Goal: Task Accomplishment & Management: Use online tool/utility

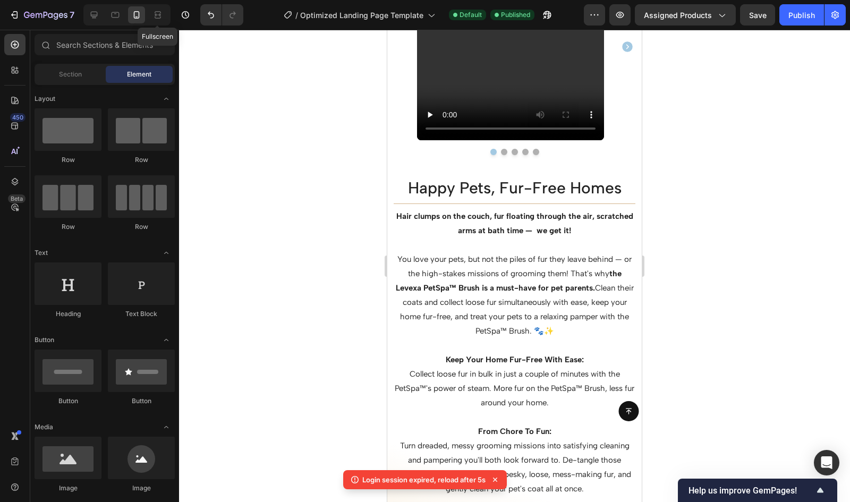
scroll to position [288, 0]
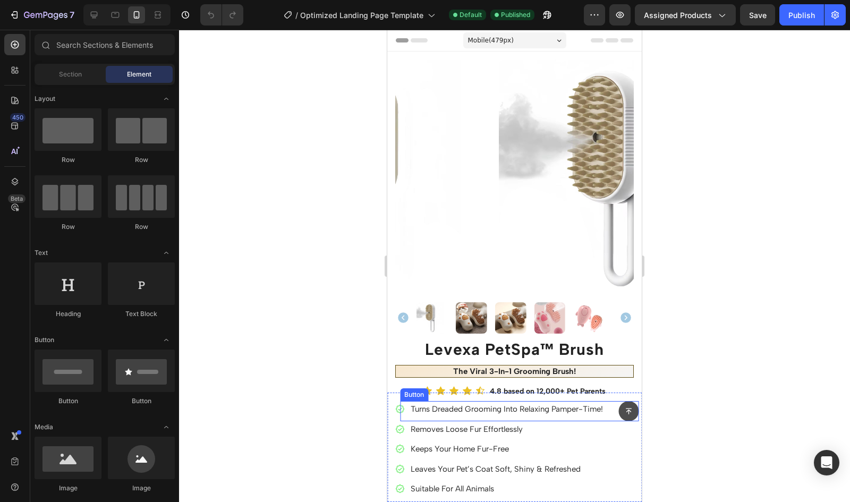
click at [626, 409] on icon at bounding box center [629, 412] width 6 height 6
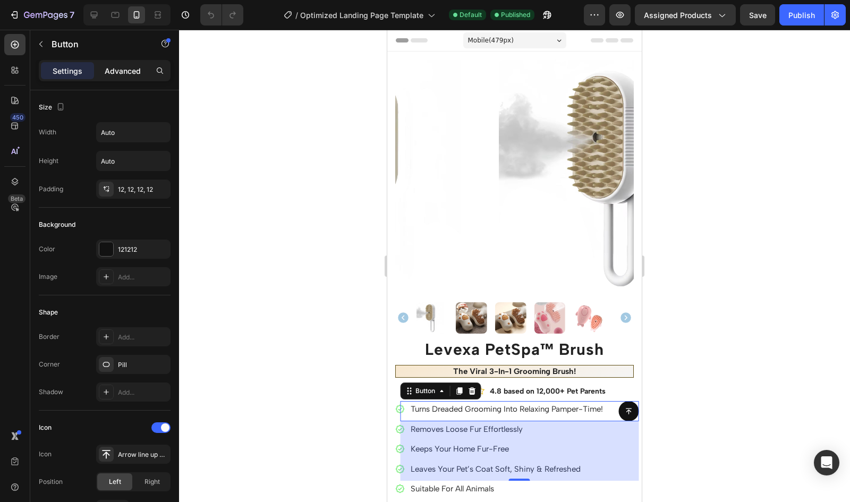
click at [133, 72] on p "Advanced" at bounding box center [123, 70] width 36 height 11
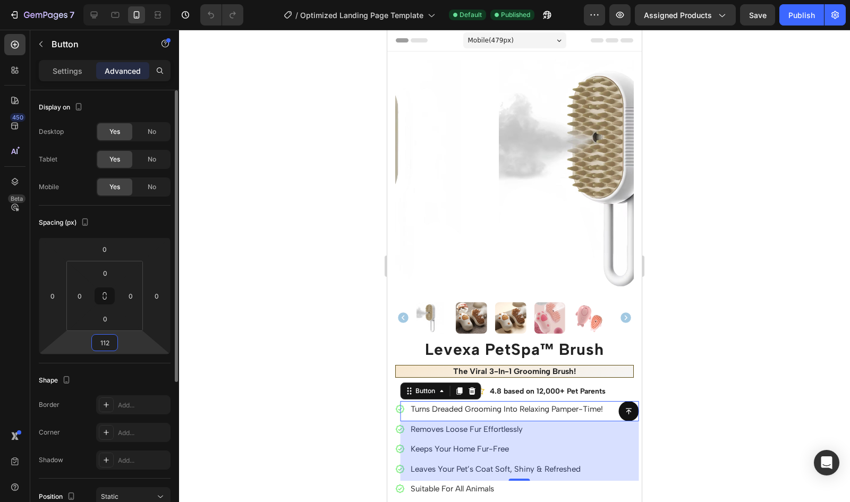
click at [105, 339] on input "112" at bounding box center [104, 343] width 21 height 16
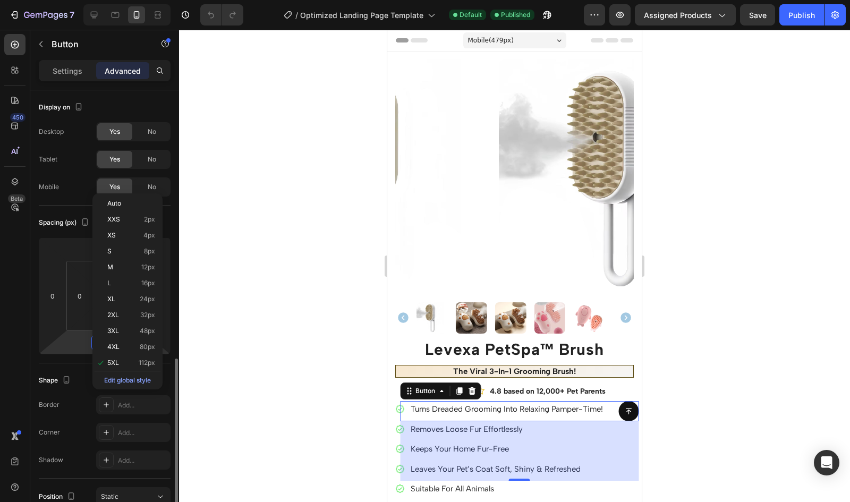
scroll to position [162, 0]
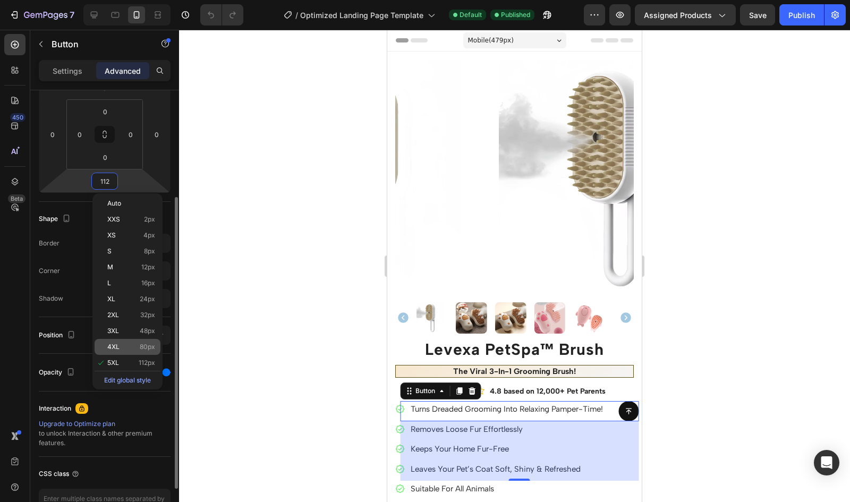
click at [134, 345] on p "4XL 80px" at bounding box center [131, 346] width 48 height 7
type input "80"
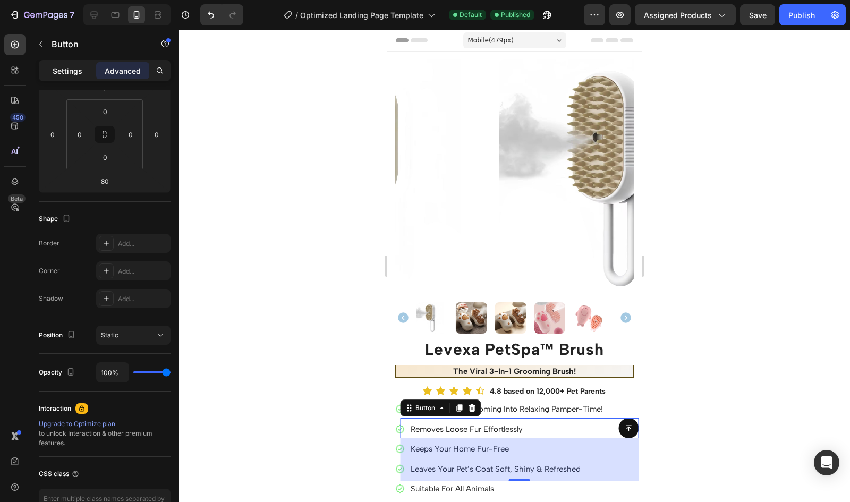
click at [60, 73] on p "Settings" at bounding box center [68, 70] width 30 height 11
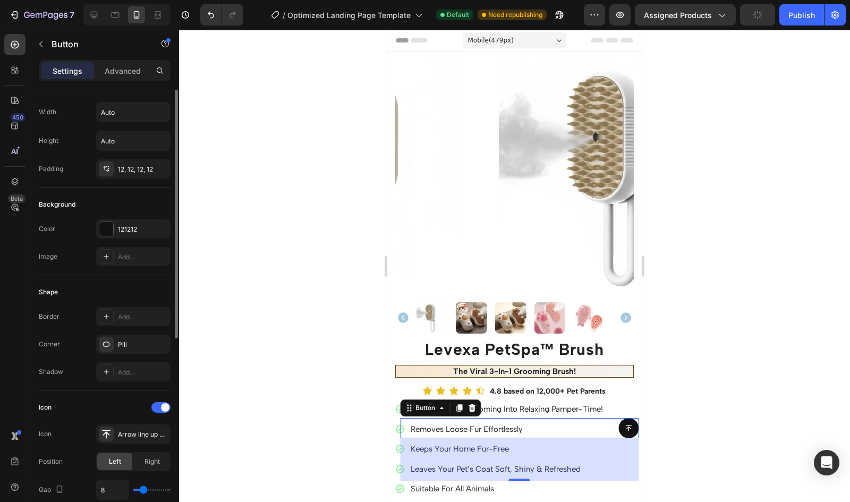
scroll to position [0, 0]
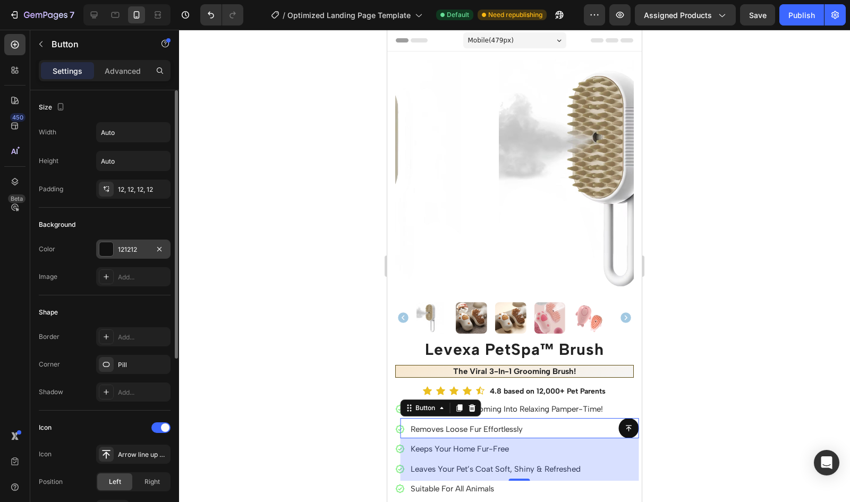
click at [109, 252] on div at bounding box center [106, 249] width 14 height 14
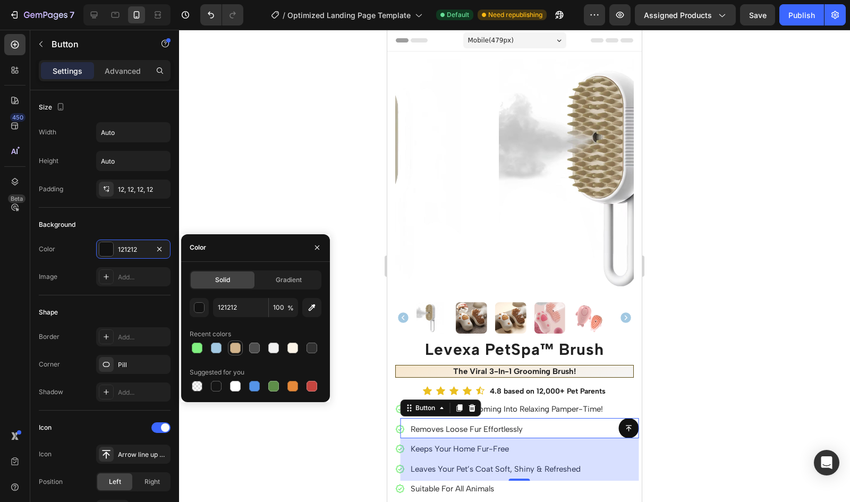
click at [236, 348] on div at bounding box center [235, 348] width 11 height 11
type input "D2B48C"
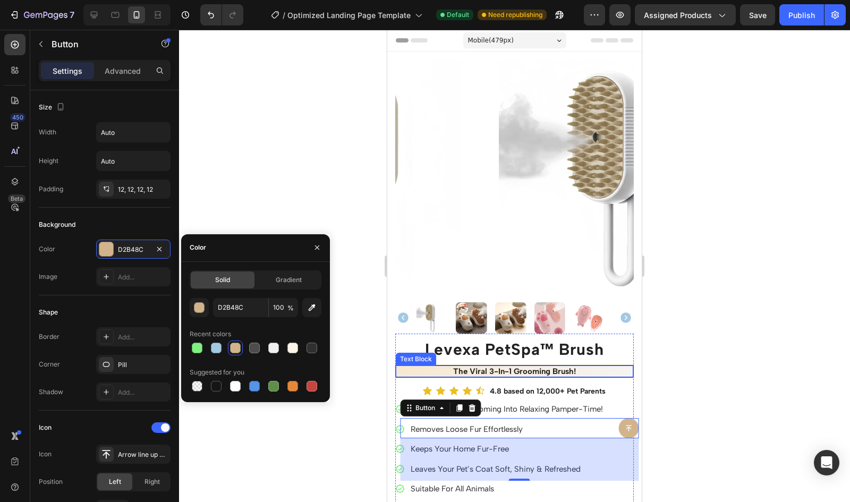
click at [408, 366] on p "the viral 3-in-1 grooming brush!" at bounding box center [514, 372] width 229 height 12
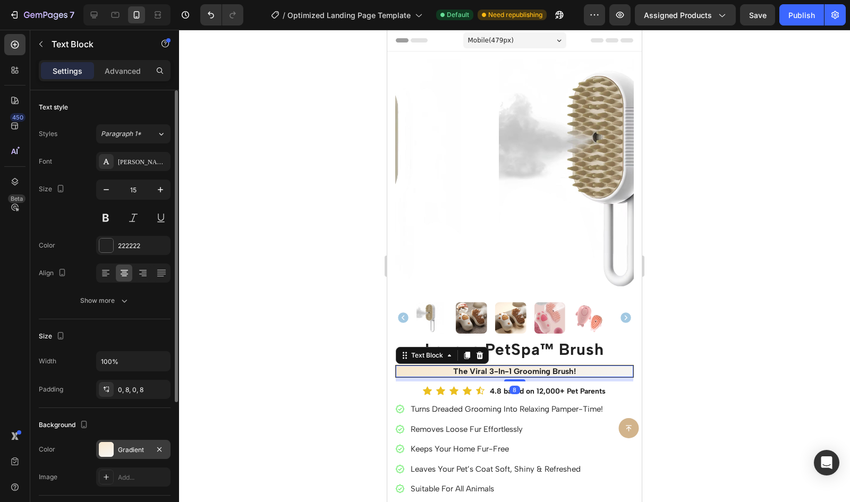
click at [111, 454] on div at bounding box center [106, 449] width 15 height 15
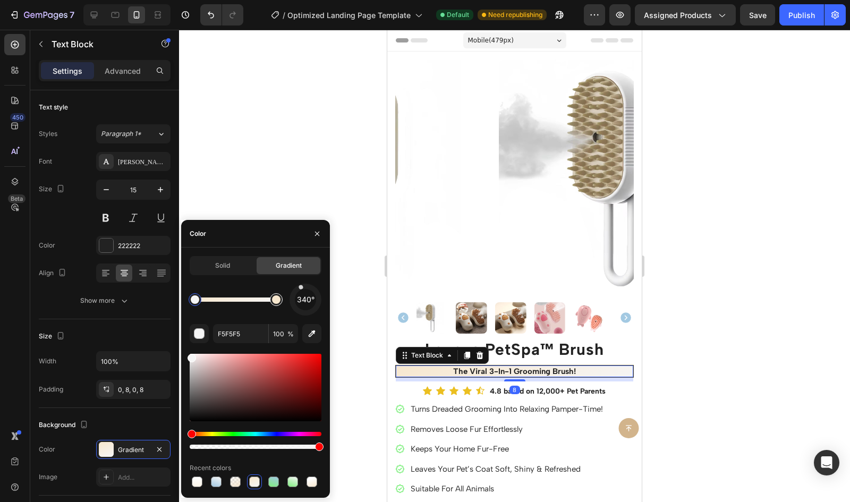
type input "F7E7CE"
click at [281, 296] on div at bounding box center [276, 299] width 13 height 13
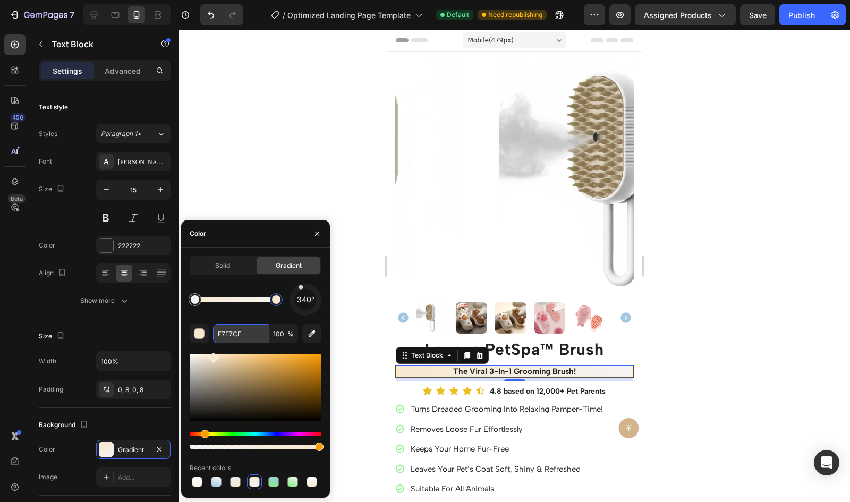
click at [241, 336] on input "F7E7CE" at bounding box center [240, 333] width 55 height 19
click at [622, 439] on button at bounding box center [629, 428] width 20 height 20
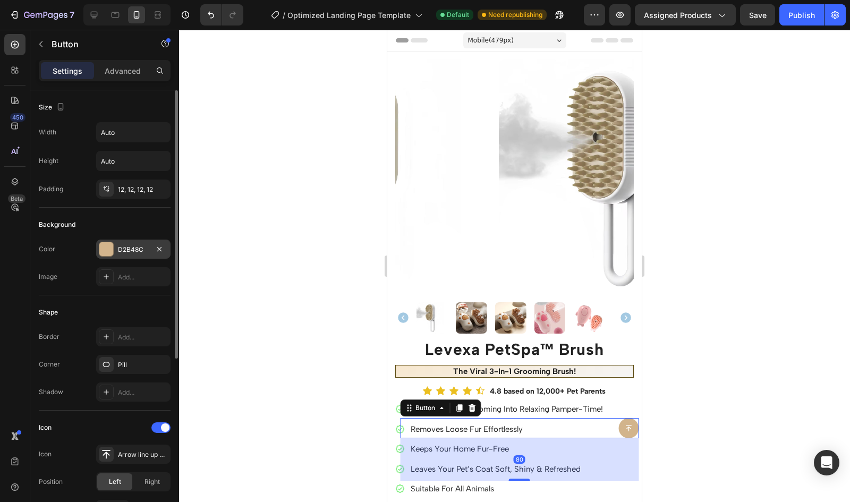
click at [108, 242] on div at bounding box center [106, 249] width 14 height 14
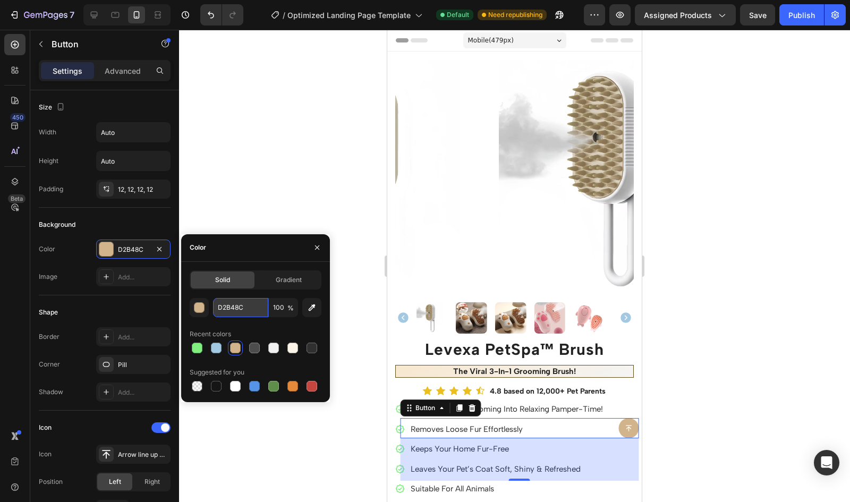
click at [234, 308] on input "D2B48C" at bounding box center [240, 307] width 55 height 19
paste input "F7E7CE"
type input "F7E7CE"
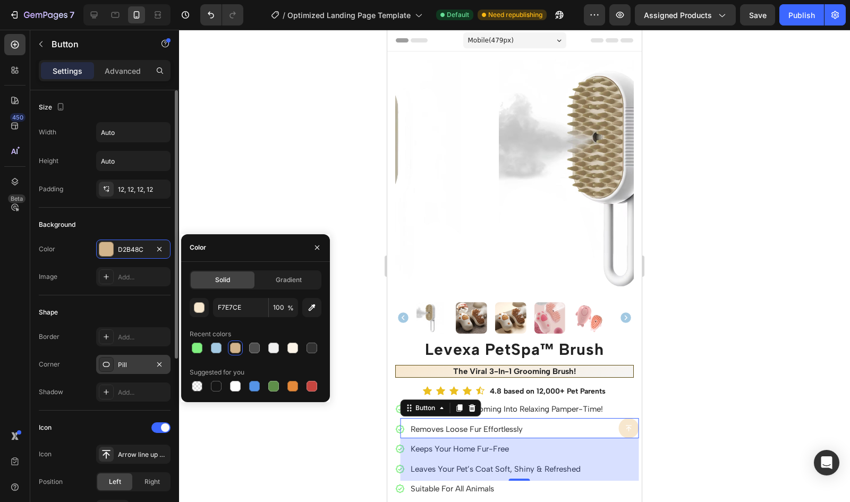
click at [127, 366] on div "Pill" at bounding box center [133, 365] width 31 height 10
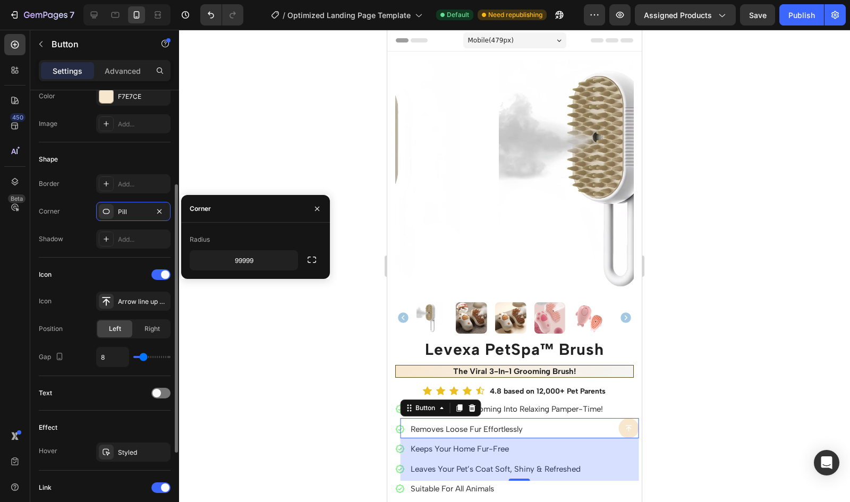
scroll to position [154, 0]
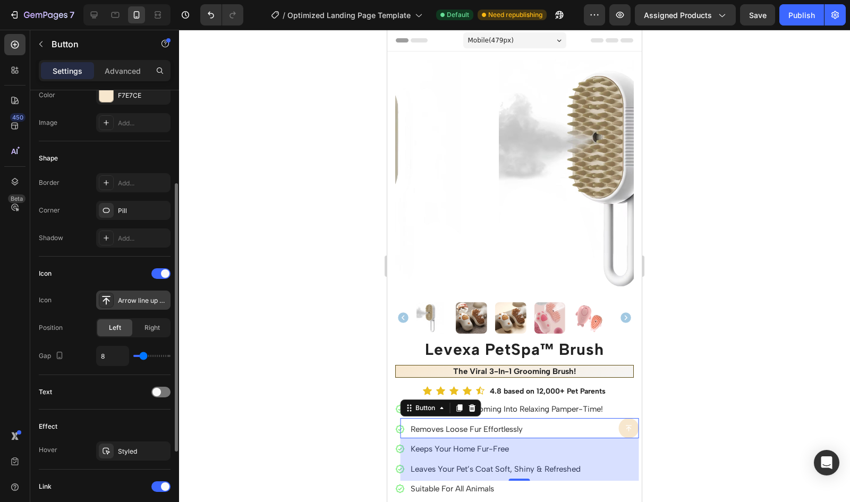
click at [132, 297] on div "Arrow line up bold" at bounding box center [143, 301] width 50 height 10
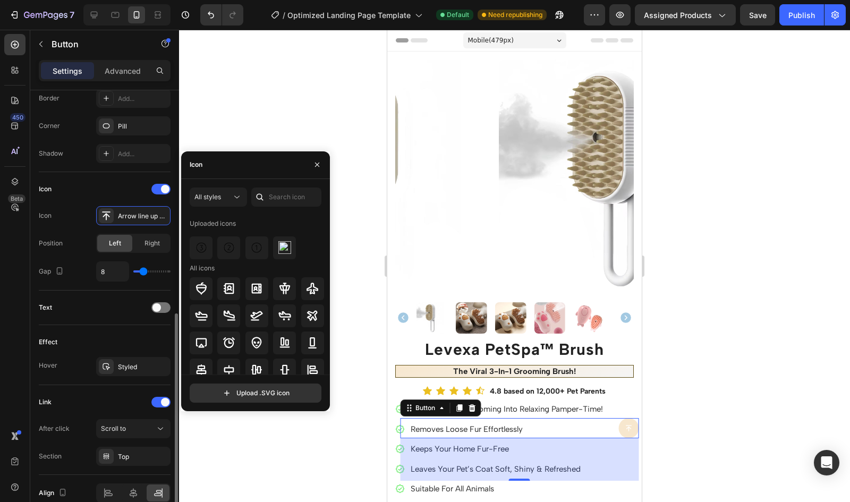
scroll to position [288, 0]
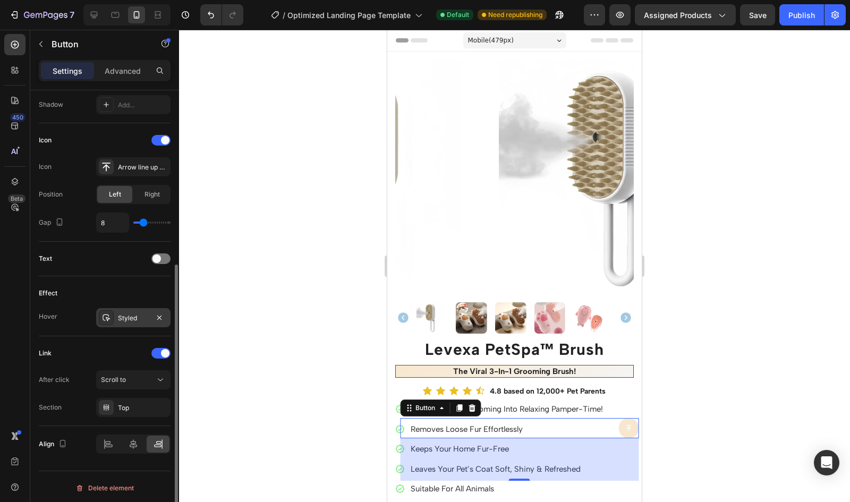
click at [125, 319] on div "Styled" at bounding box center [133, 319] width 31 height 10
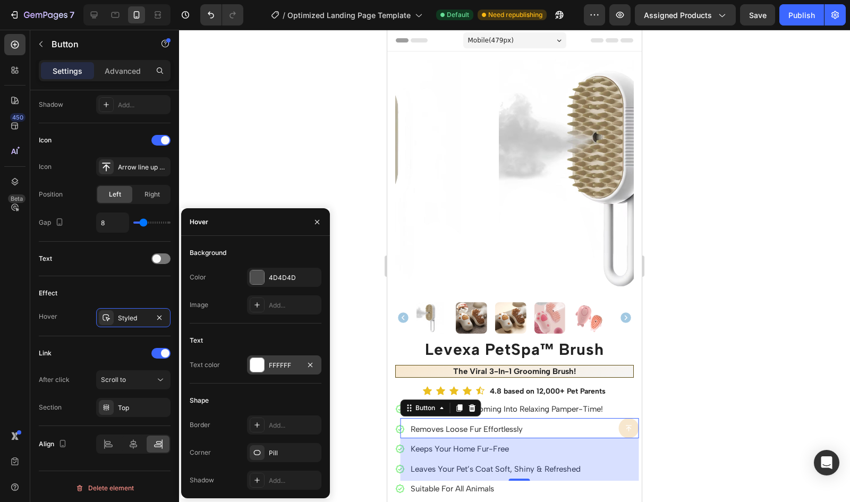
click at [273, 364] on div "FFFFFF" at bounding box center [284, 366] width 31 height 10
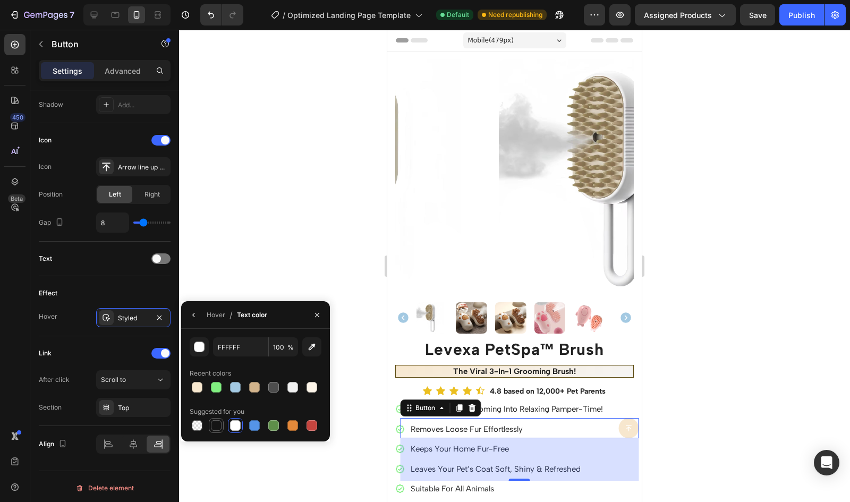
click at [213, 429] on div at bounding box center [216, 425] width 11 height 11
click at [238, 430] on div at bounding box center [235, 425] width 11 height 11
type input "FFFFFF"
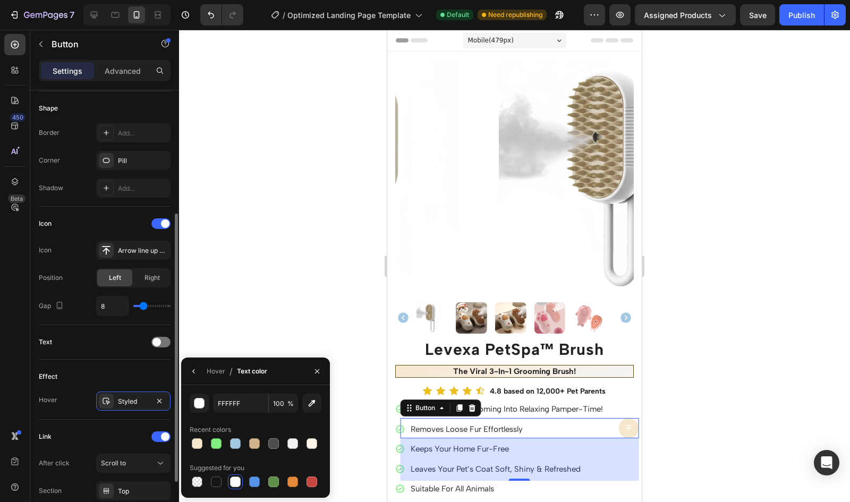
scroll to position [204, 0]
click at [166, 225] on span at bounding box center [165, 224] width 9 height 9
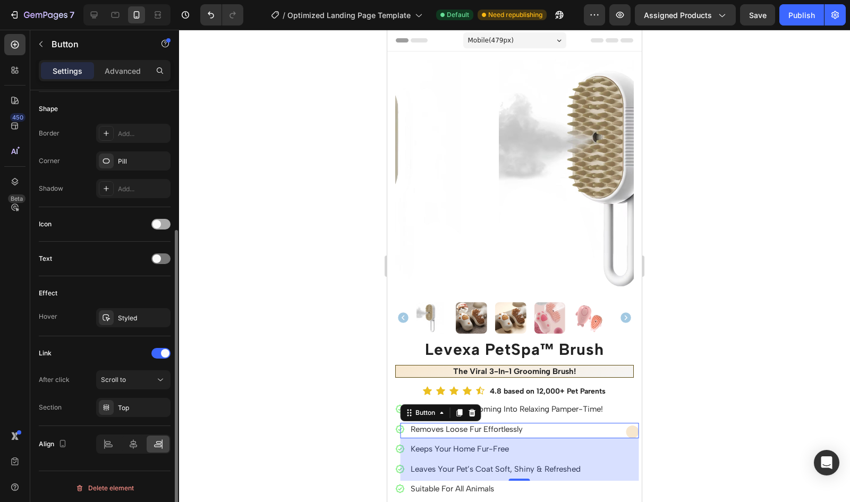
click at [166, 225] on div at bounding box center [160, 224] width 19 height 11
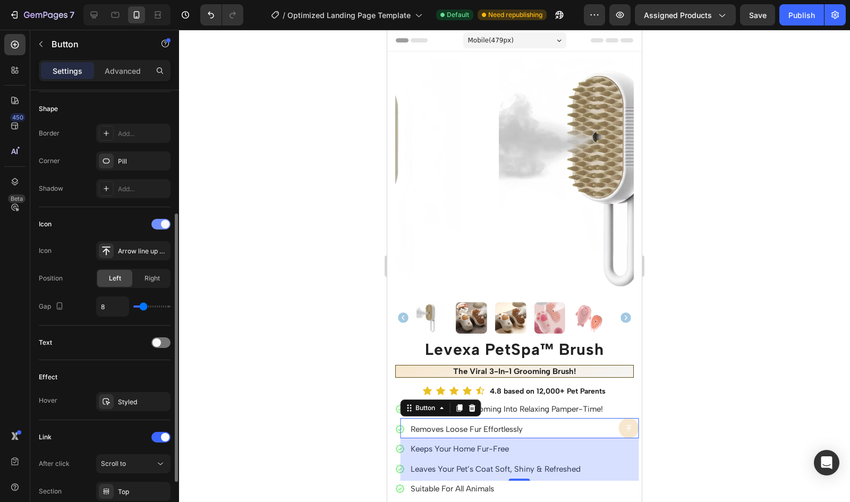
click at [166, 225] on span at bounding box center [165, 224] width 9 height 9
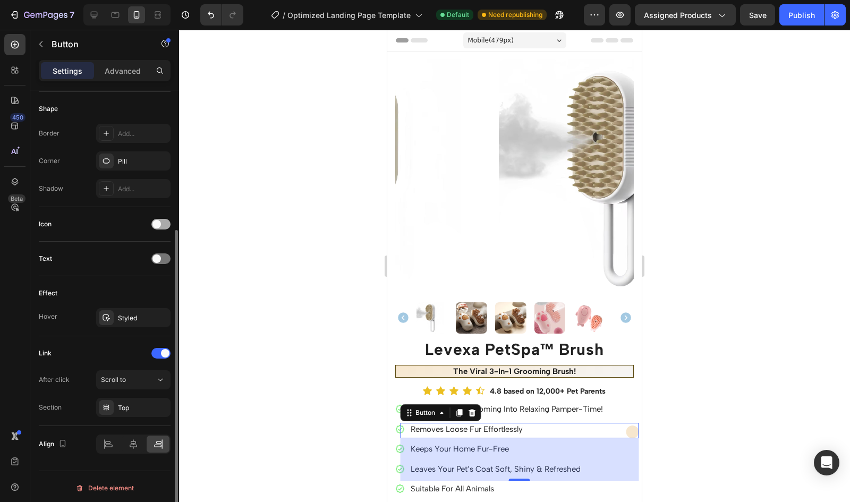
click at [166, 225] on div at bounding box center [160, 224] width 19 height 11
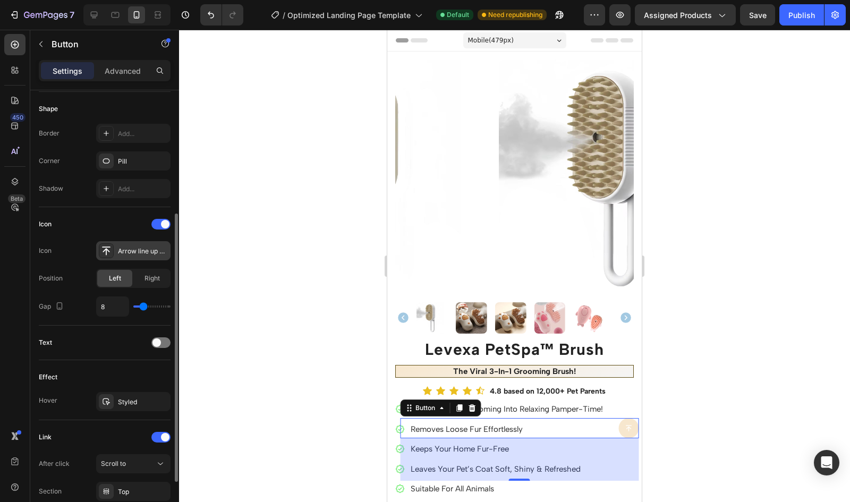
click at [117, 252] on div "Arrow line up bold" at bounding box center [133, 250] width 74 height 19
click at [103, 222] on div "Icon" at bounding box center [105, 224] width 132 height 17
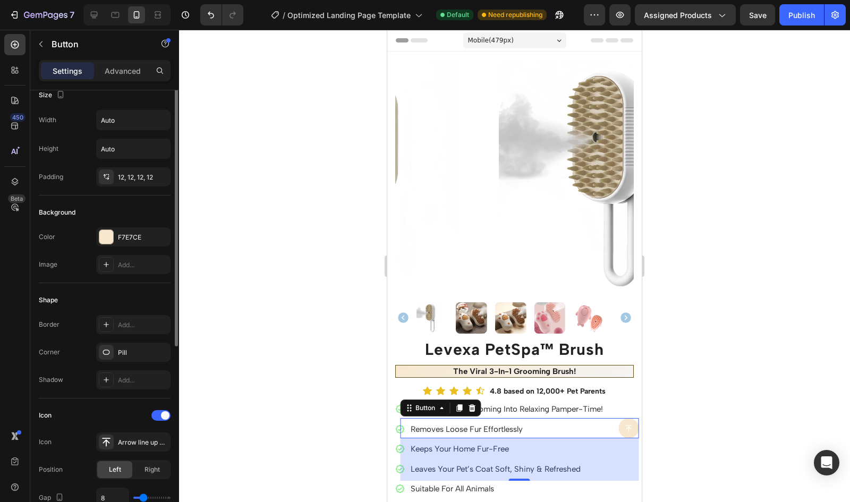
scroll to position [0, 0]
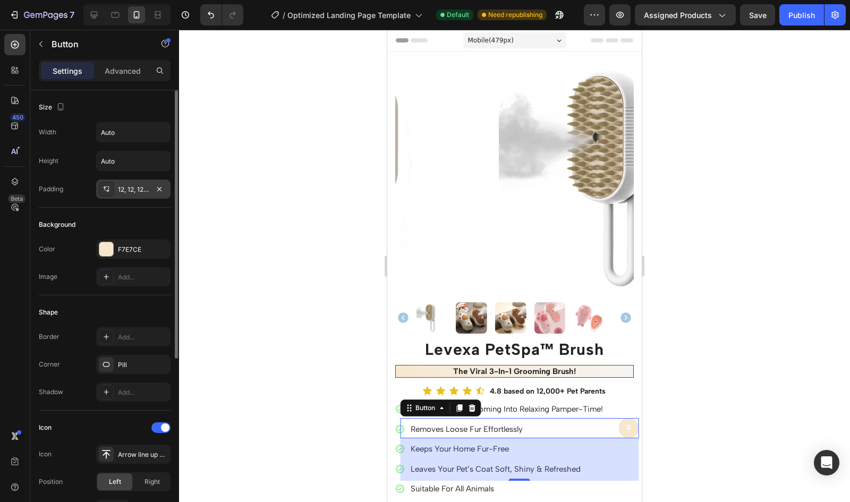
click at [130, 185] on div "12, 12, 12, 12" at bounding box center [133, 190] width 31 height 10
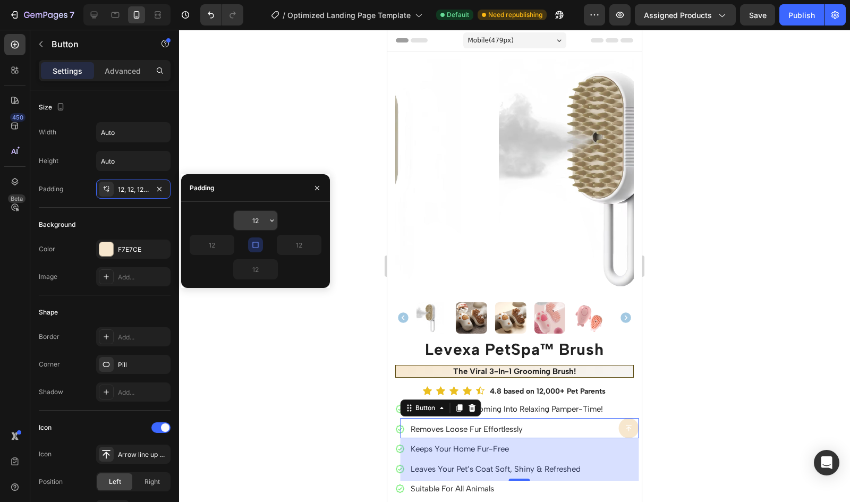
click at [261, 223] on input "12" at bounding box center [256, 220] width 44 height 19
click at [274, 221] on icon "button" at bounding box center [272, 220] width 9 height 9
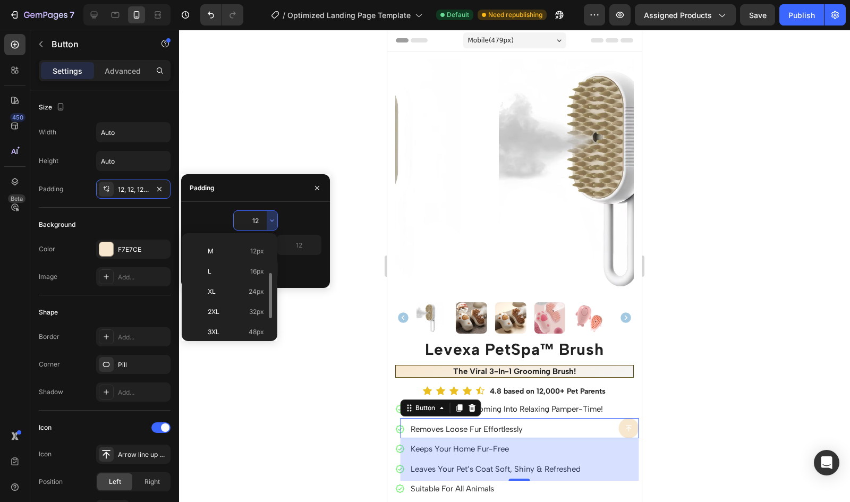
scroll to position [84, 0]
click at [241, 282] on p "XL 24px" at bounding box center [236, 285] width 56 height 10
type input "24"
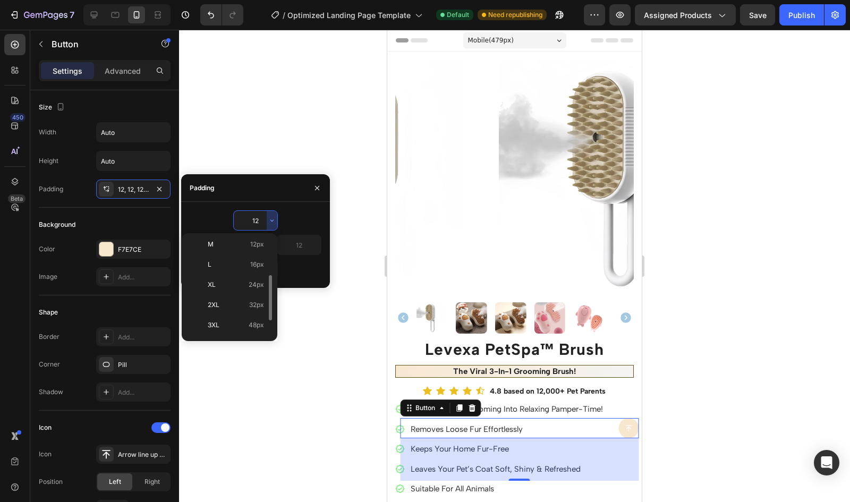
type input "24"
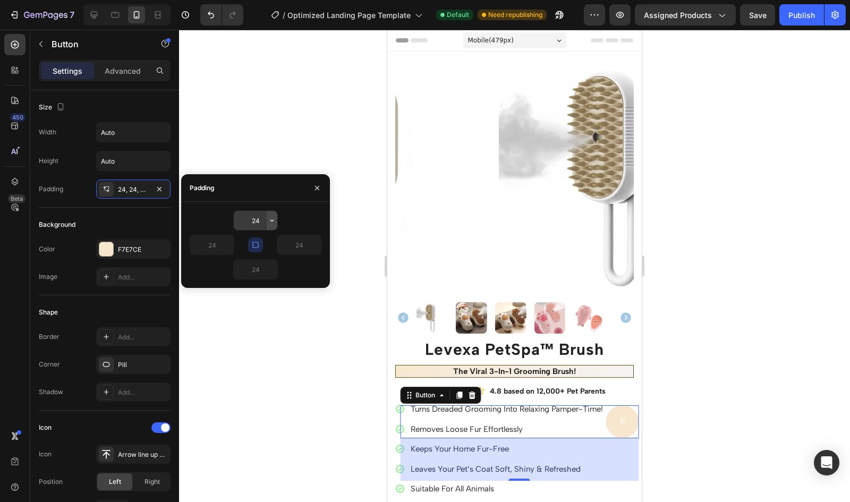
click at [269, 219] on icon "button" at bounding box center [272, 220] width 9 height 9
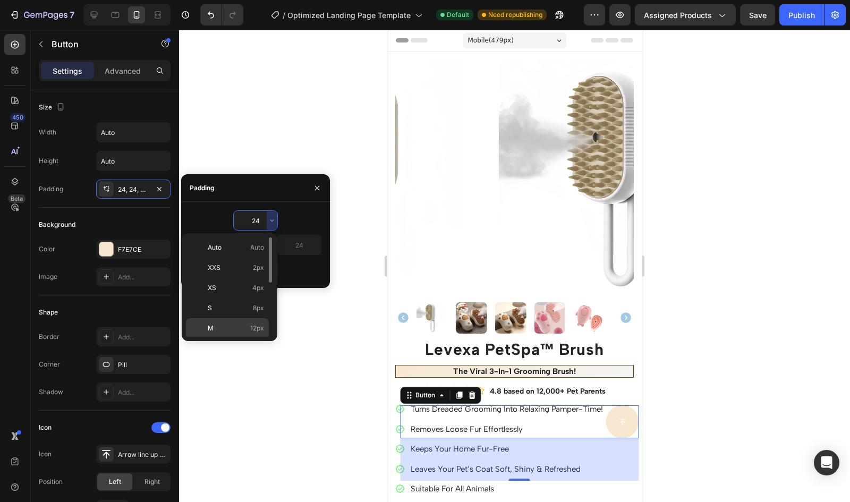
click at [220, 326] on p "M 12px" at bounding box center [236, 329] width 56 height 10
type input "12"
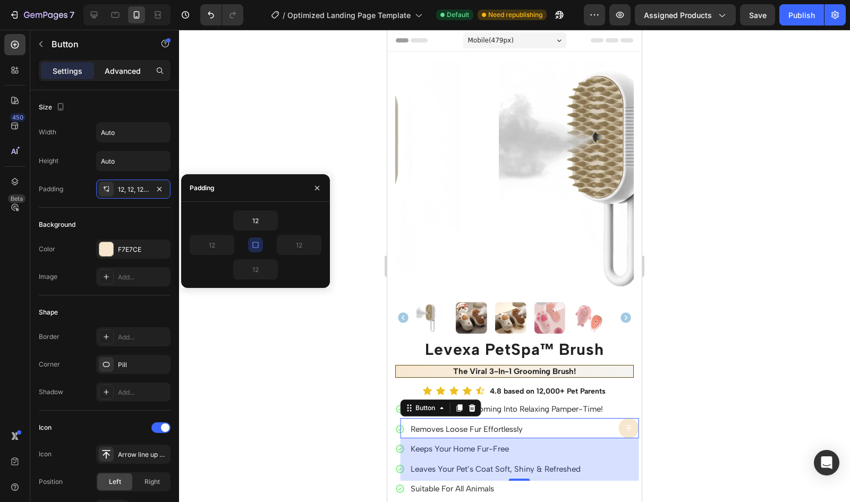
click at [113, 68] on p "Advanced" at bounding box center [123, 70] width 36 height 11
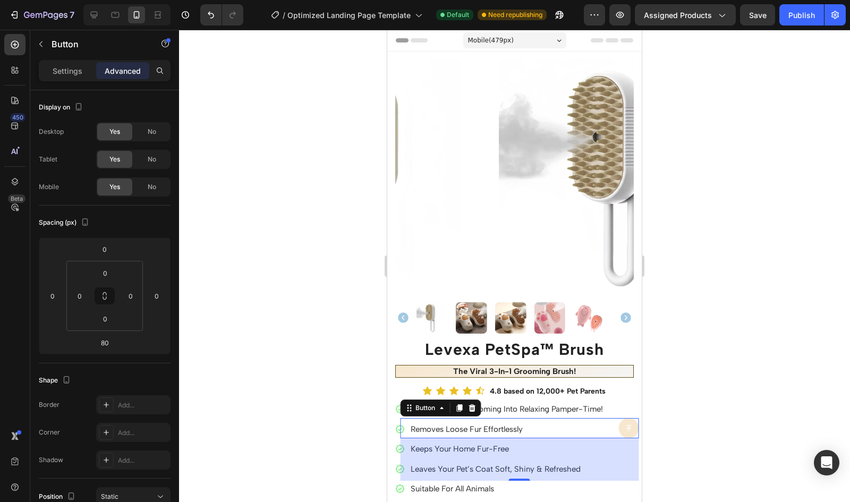
click at [102, 16] on div at bounding box center [126, 14] width 87 height 21
click at [91, 16] on icon at bounding box center [94, 15] width 11 height 11
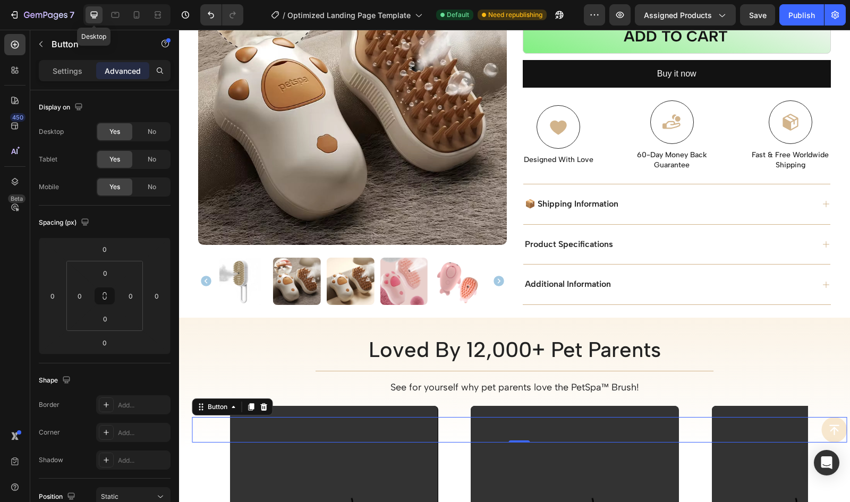
scroll to position [350, 0]
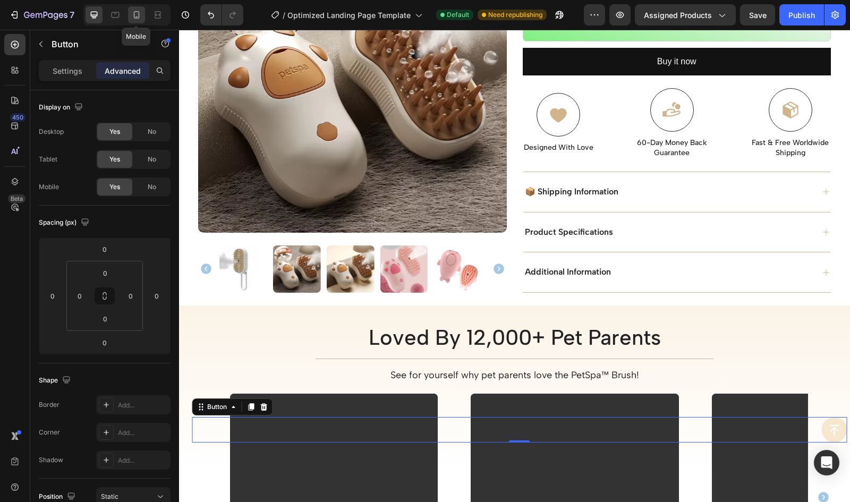
click at [135, 18] on icon at bounding box center [137, 14] width 6 height 7
type input "80"
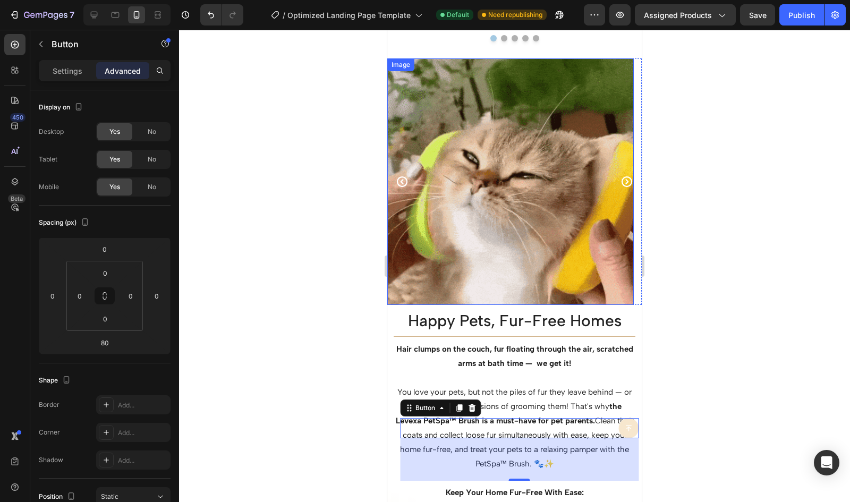
scroll to position [1116, 0]
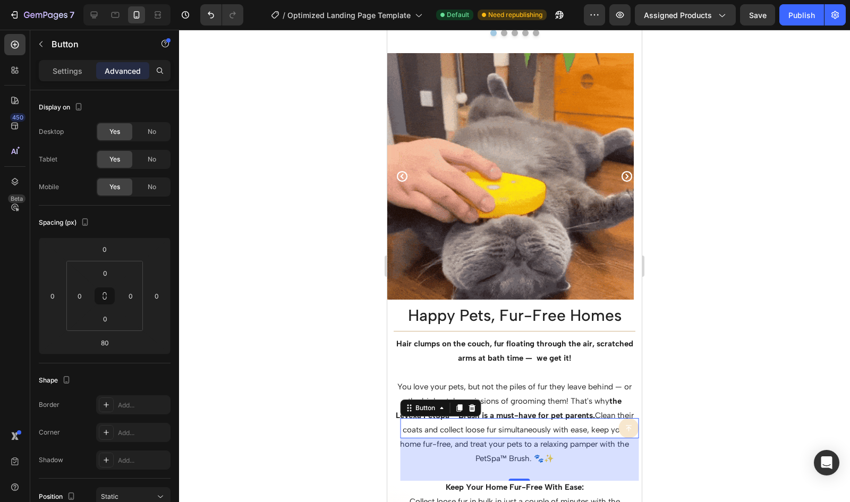
click at [807, 28] on div "7 / Optimized Landing Page Template Default Need republishing Preview Assigned …" at bounding box center [425, 15] width 850 height 30
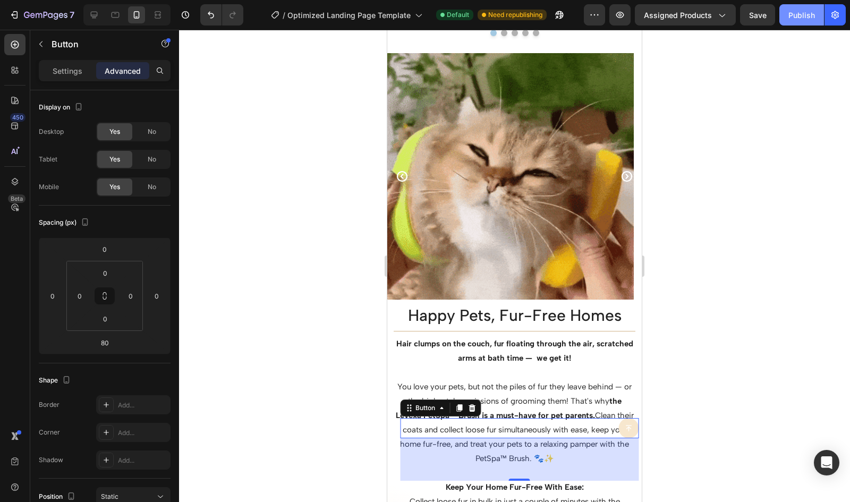
click at [805, 22] on button "Publish" at bounding box center [802, 14] width 45 height 21
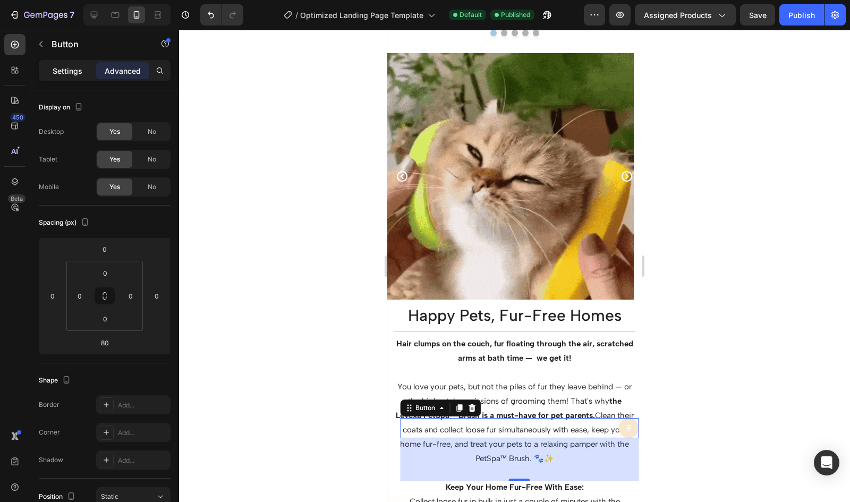
click at [70, 68] on p "Settings" at bounding box center [68, 70] width 30 height 11
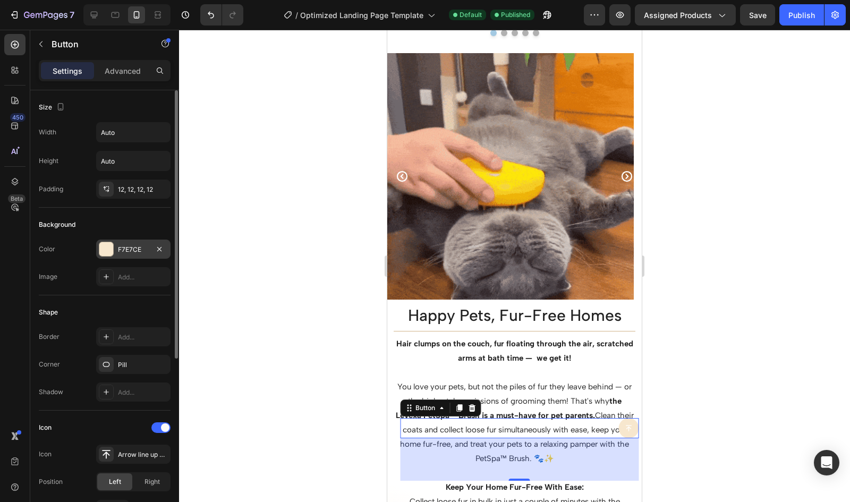
click at [132, 240] on div "F7E7CE" at bounding box center [133, 249] width 74 height 19
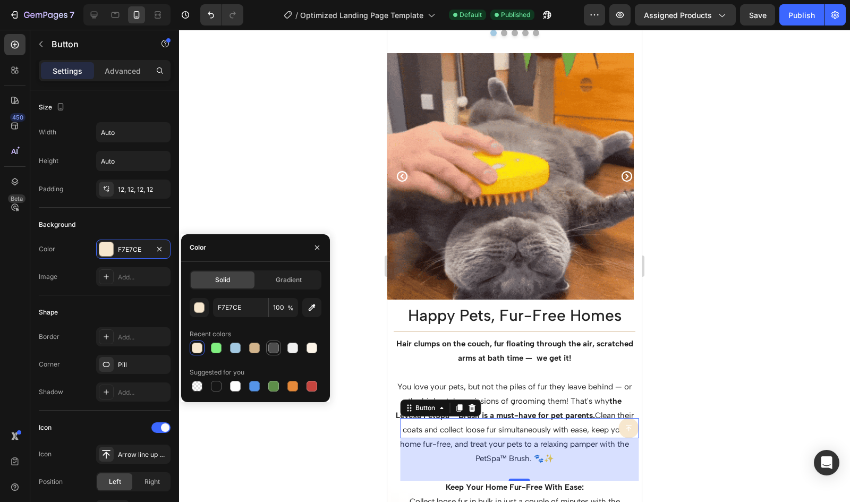
click at [276, 347] on div at bounding box center [273, 348] width 11 height 11
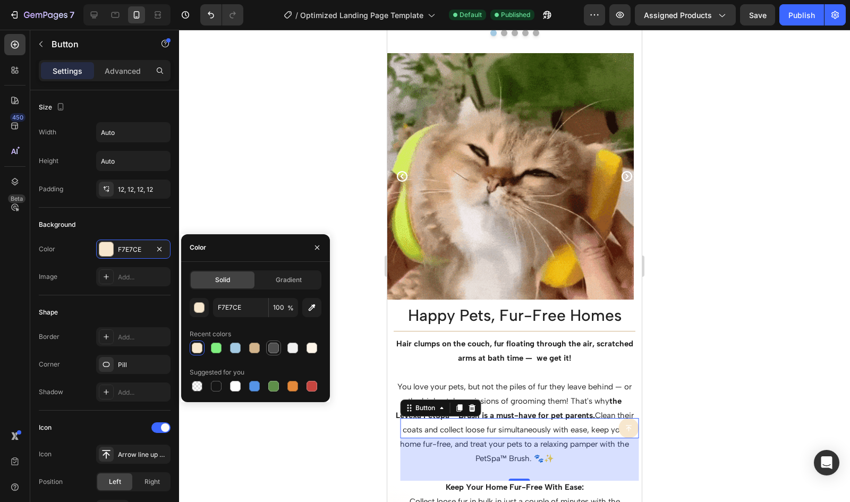
type input "4D4D4D"
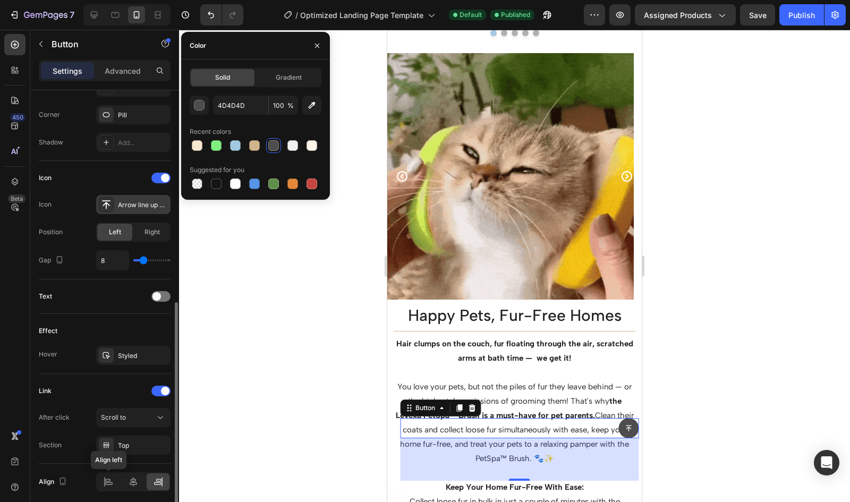
scroll to position [288, 0]
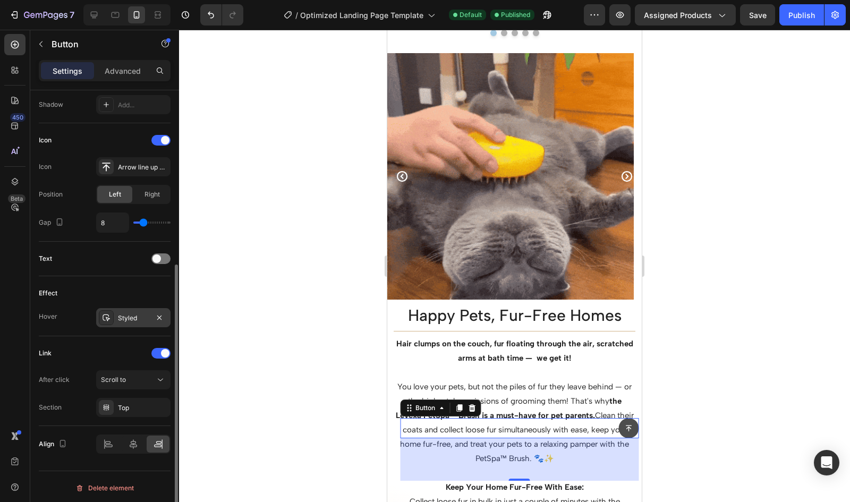
click at [119, 314] on div "Styled" at bounding box center [133, 319] width 31 height 10
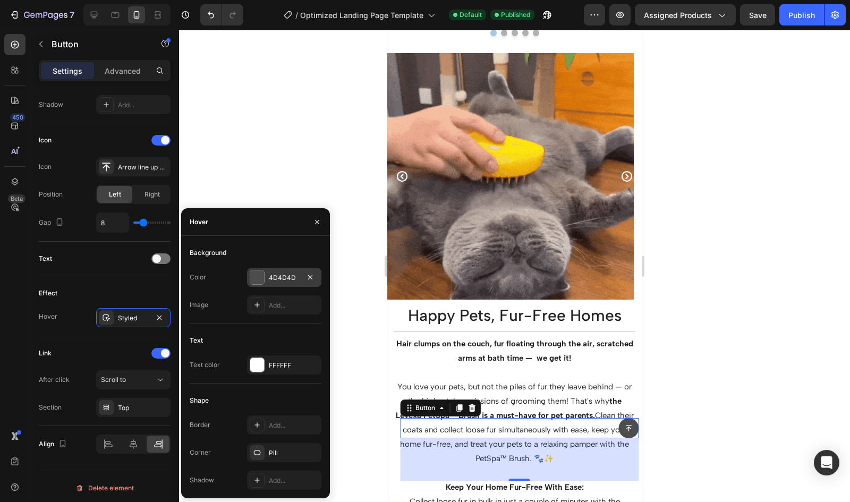
click at [257, 271] on div at bounding box center [257, 278] width 14 height 14
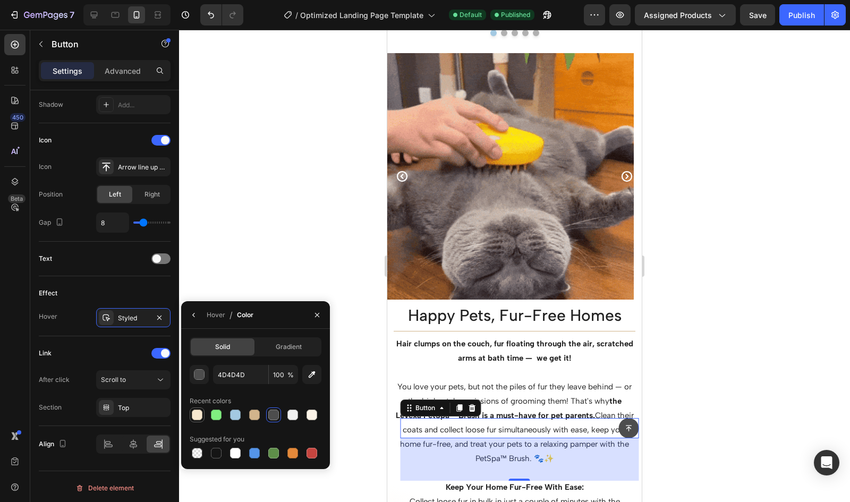
click at [190, 412] on div at bounding box center [197, 415] width 15 height 15
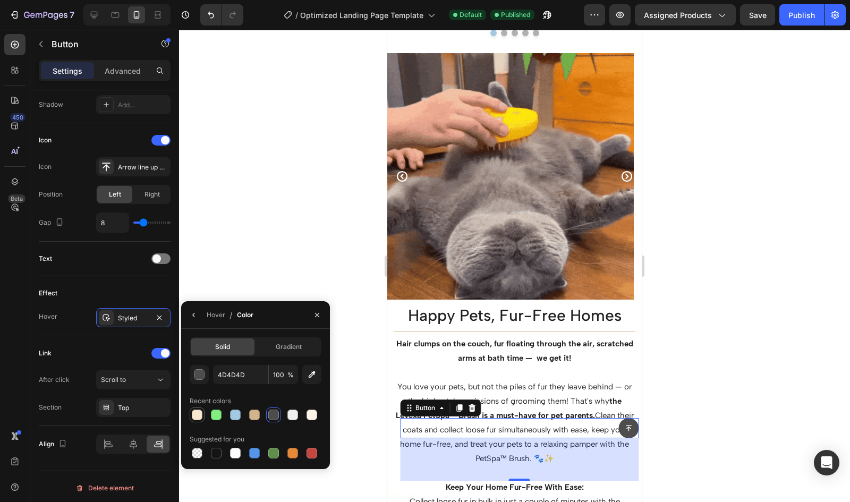
type input "F7E7CE"
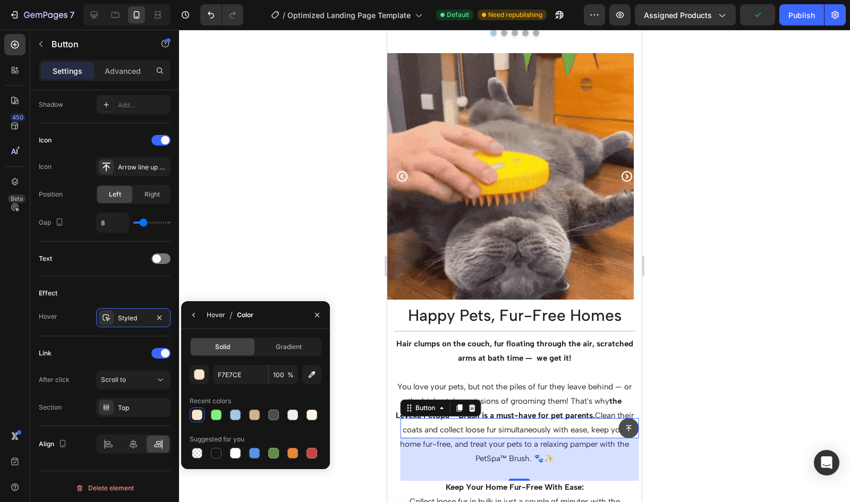
click at [215, 316] on div "Hover" at bounding box center [216, 315] width 19 height 10
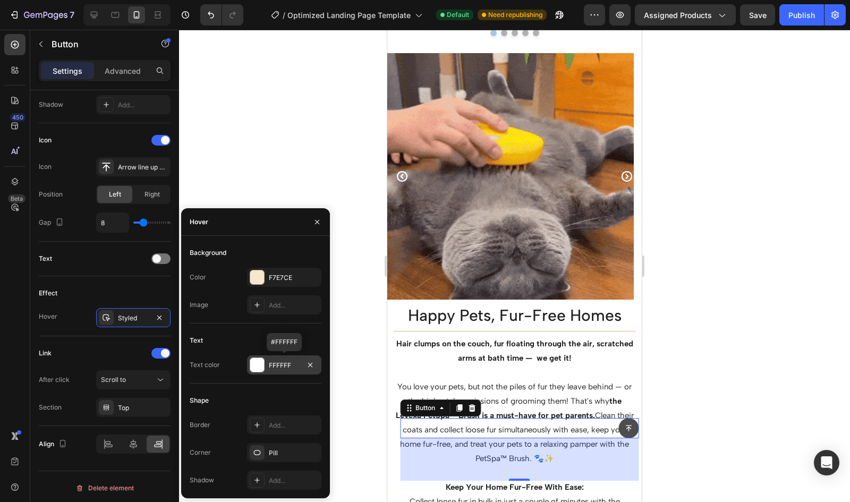
click at [257, 364] on div at bounding box center [257, 365] width 14 height 14
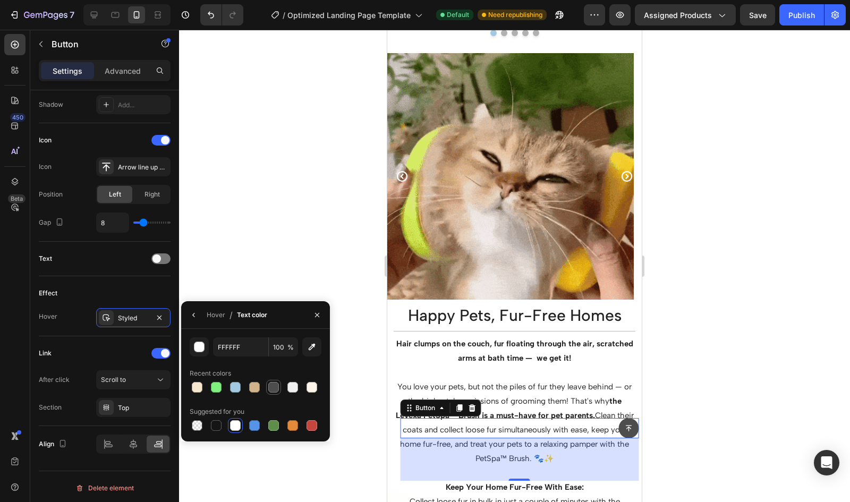
click at [280, 390] on div at bounding box center [273, 387] width 15 height 15
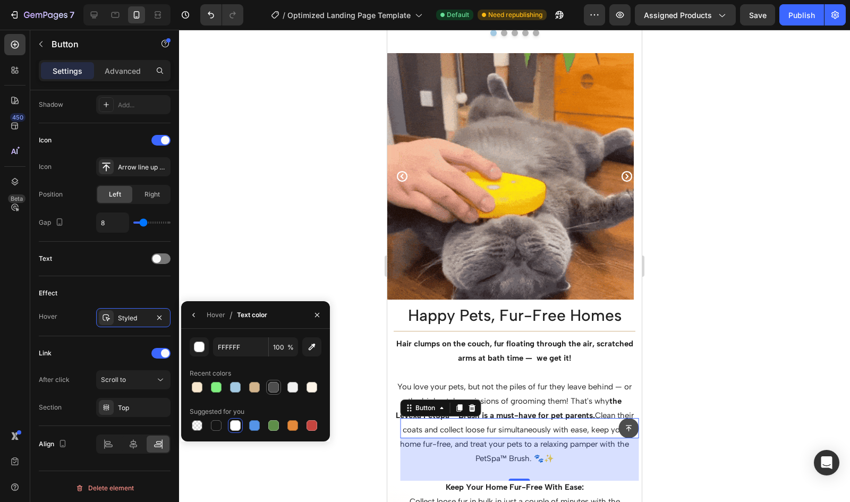
type input "4D4D4D"
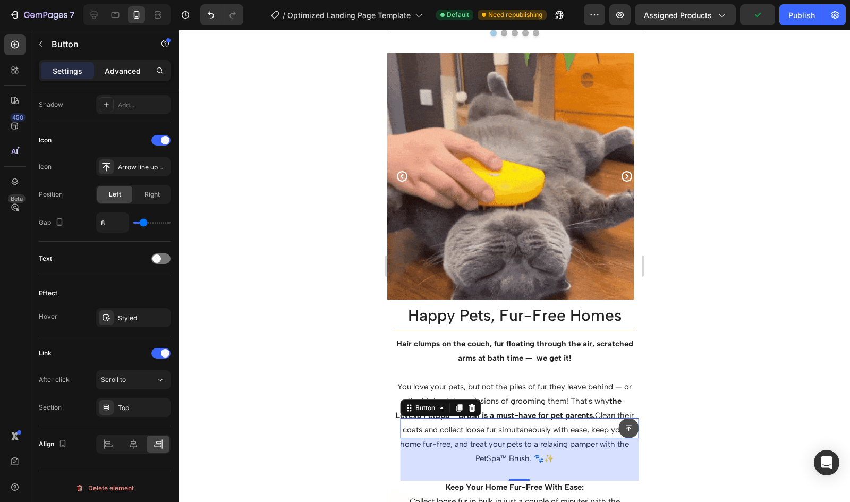
click at [123, 73] on p "Advanced" at bounding box center [123, 70] width 36 height 11
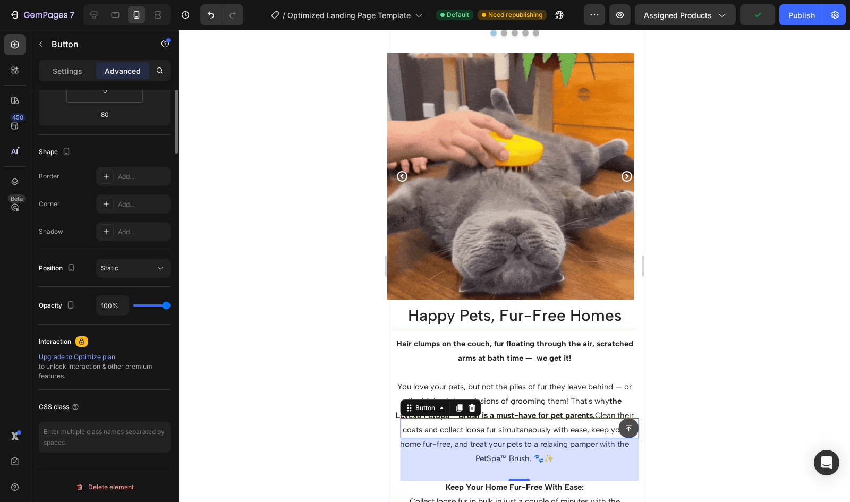
scroll to position [0, 0]
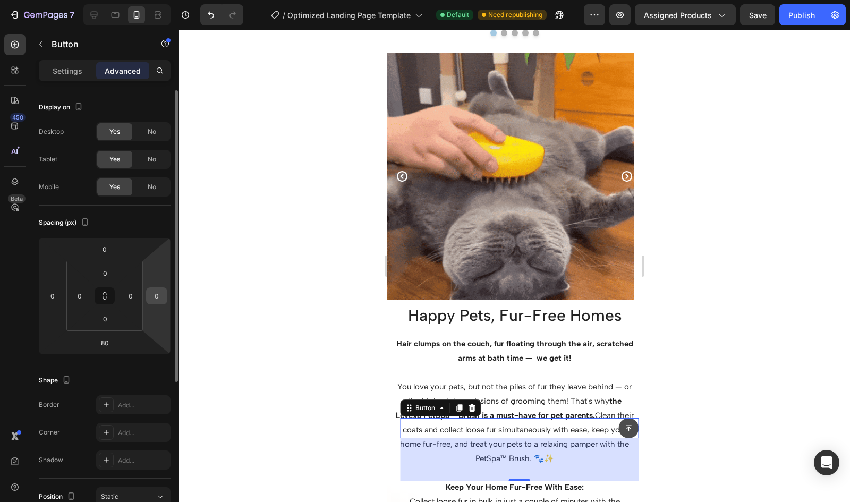
click at [157, 294] on input "0" at bounding box center [157, 296] width 16 height 16
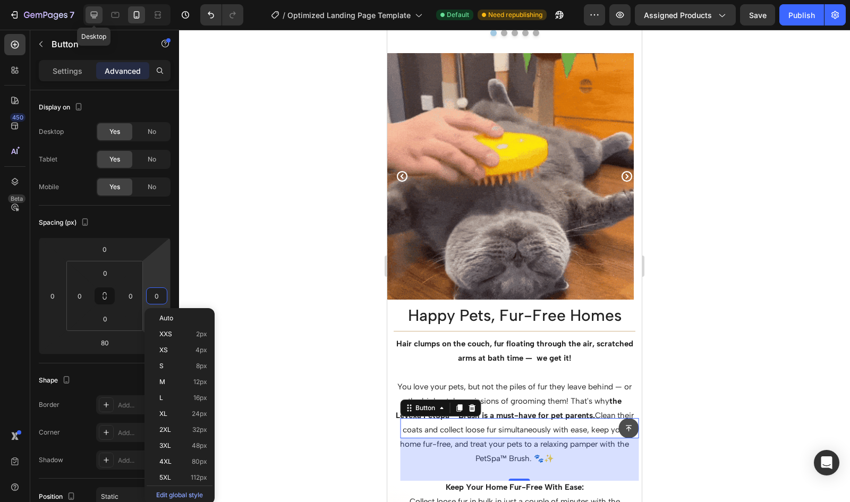
click at [89, 15] on icon at bounding box center [94, 15] width 11 height 11
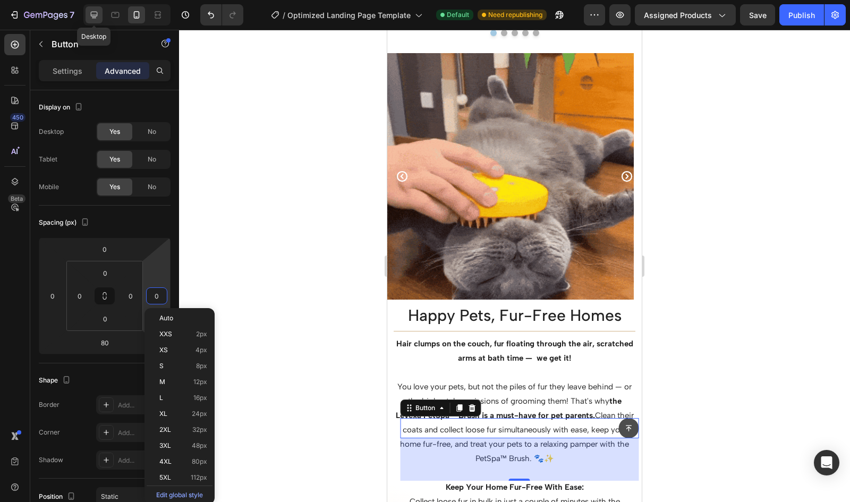
type input "0"
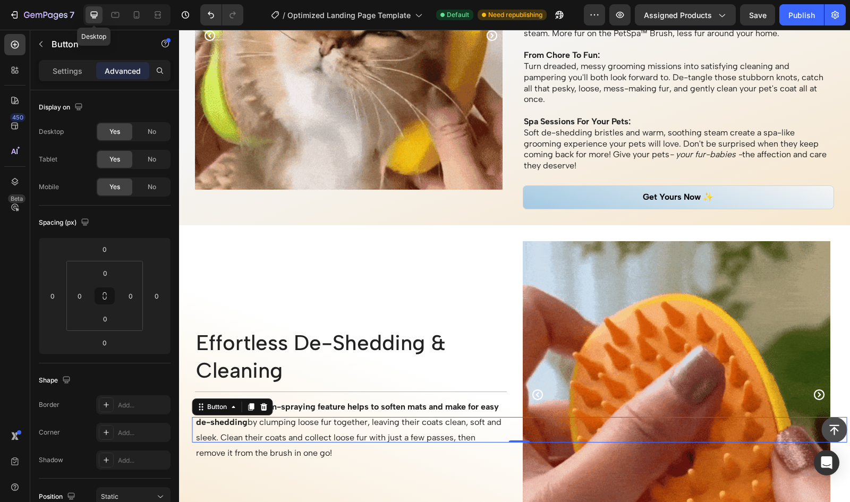
scroll to position [1467, 0]
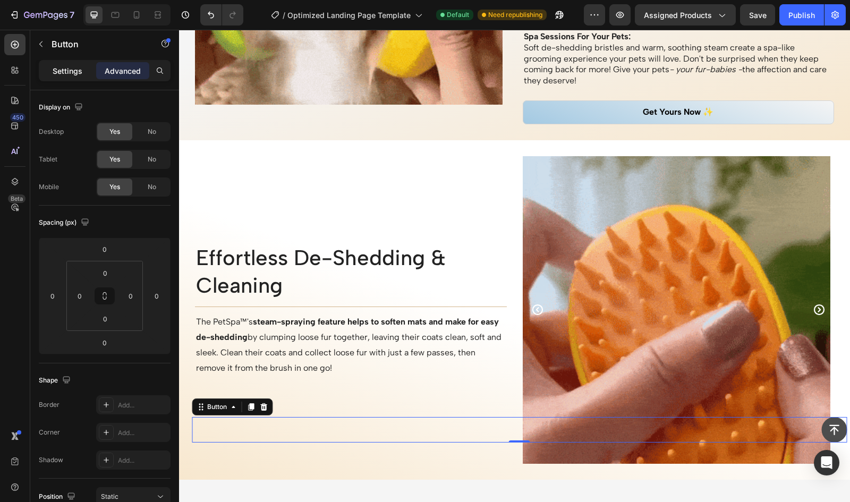
click at [69, 71] on p "Settings" at bounding box center [68, 70] width 30 height 11
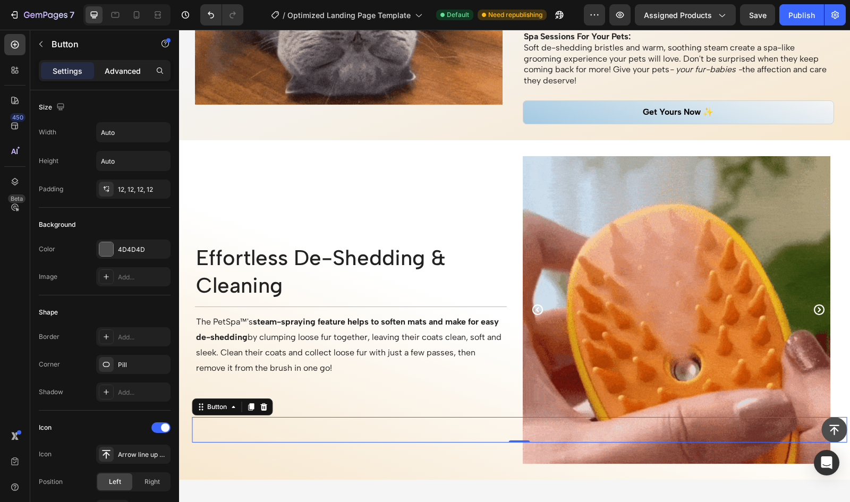
click at [119, 71] on p "Advanced" at bounding box center [123, 70] width 36 height 11
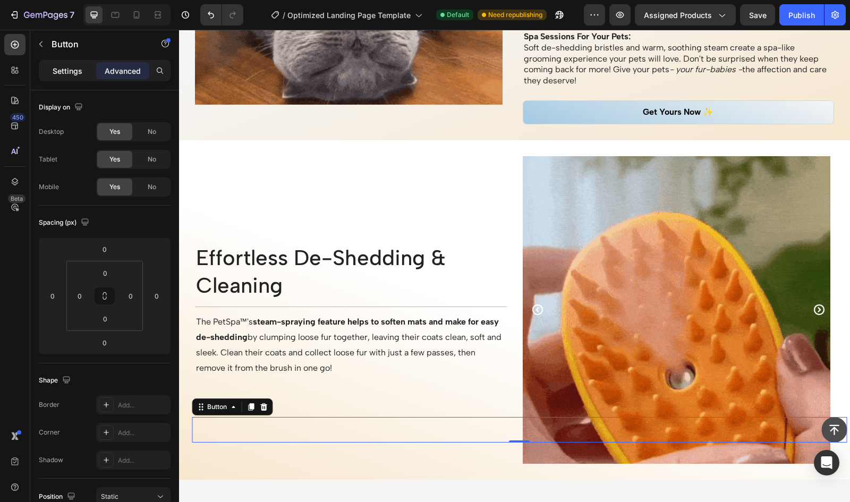
click at [52, 69] on div "Settings" at bounding box center [67, 70] width 53 height 17
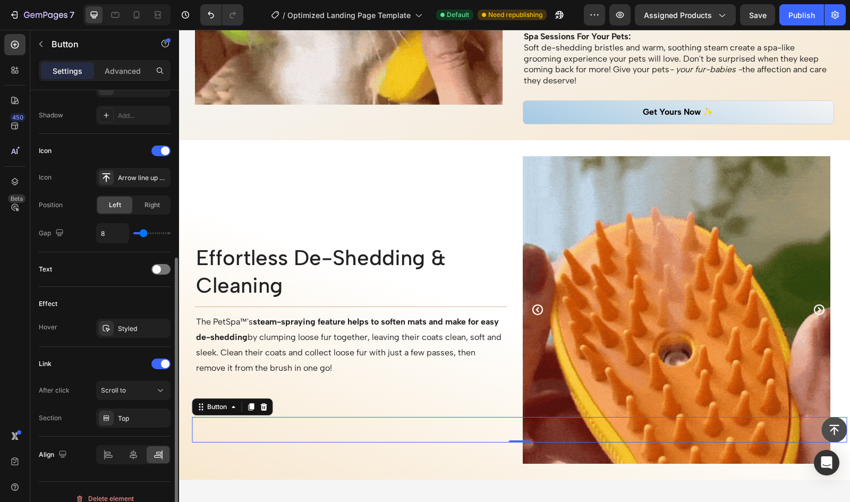
scroll to position [288, 0]
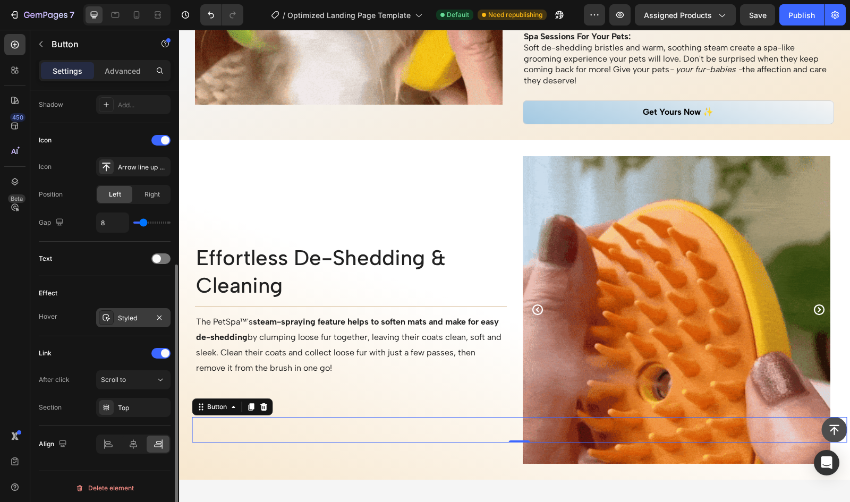
click at [112, 316] on div at bounding box center [106, 317] width 15 height 15
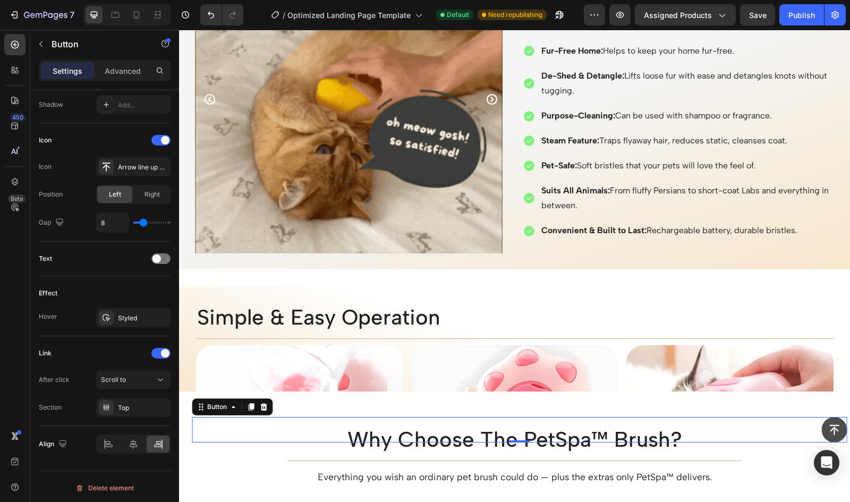
scroll to position [2291, 0]
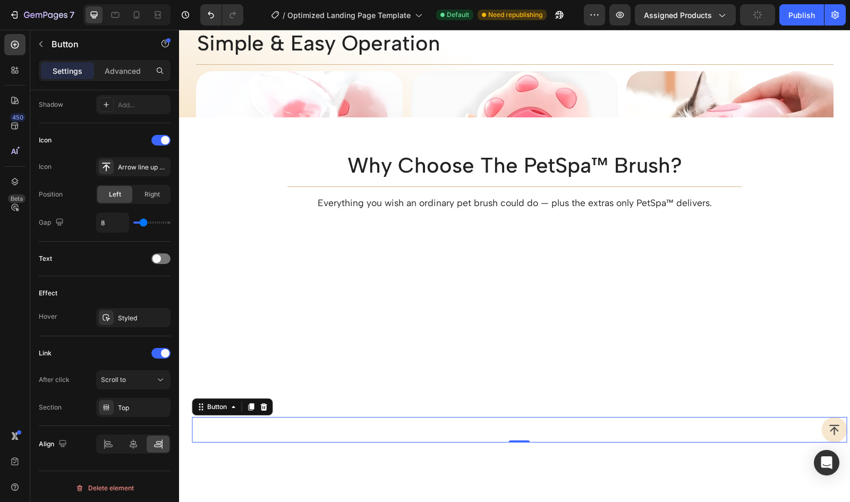
click at [828, 426] on icon "Button" at bounding box center [834, 430] width 13 height 13
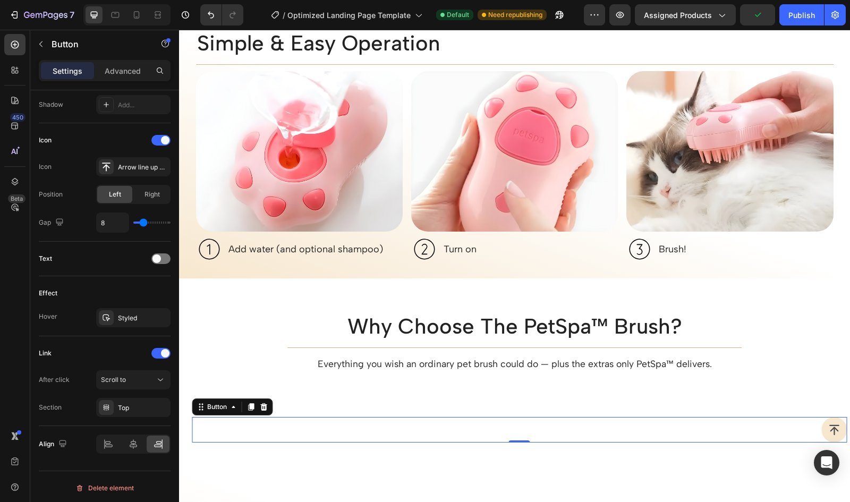
click at [830, 429] on icon "Button" at bounding box center [835, 430] width 10 height 11
click at [139, 17] on icon at bounding box center [137, 14] width 6 height 7
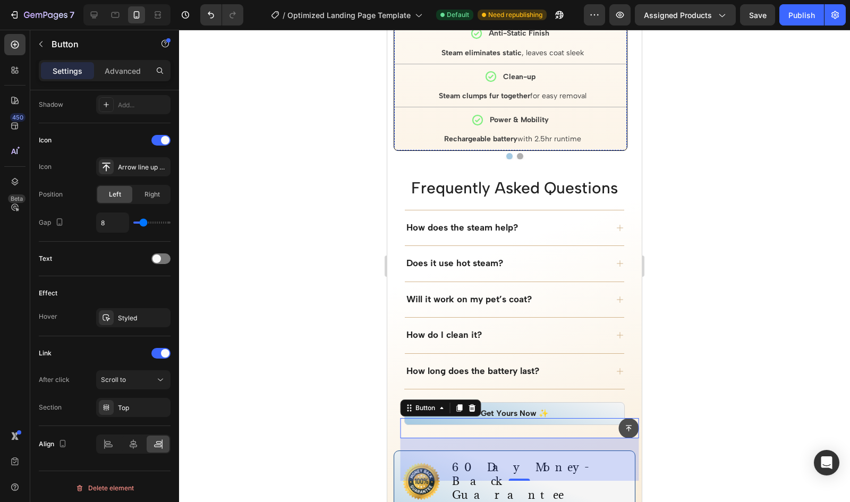
scroll to position [2991, 0]
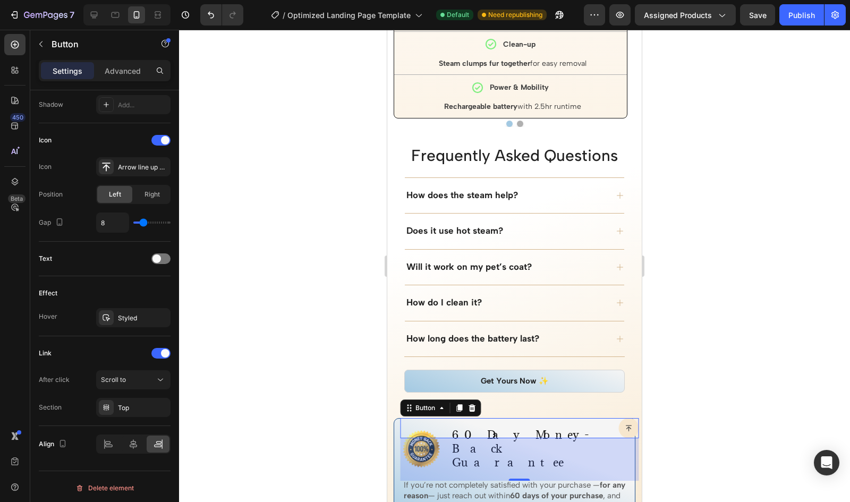
click at [619, 433] on button "Button" at bounding box center [629, 428] width 20 height 20
click at [127, 77] on div "Advanced" at bounding box center [122, 70] width 53 height 17
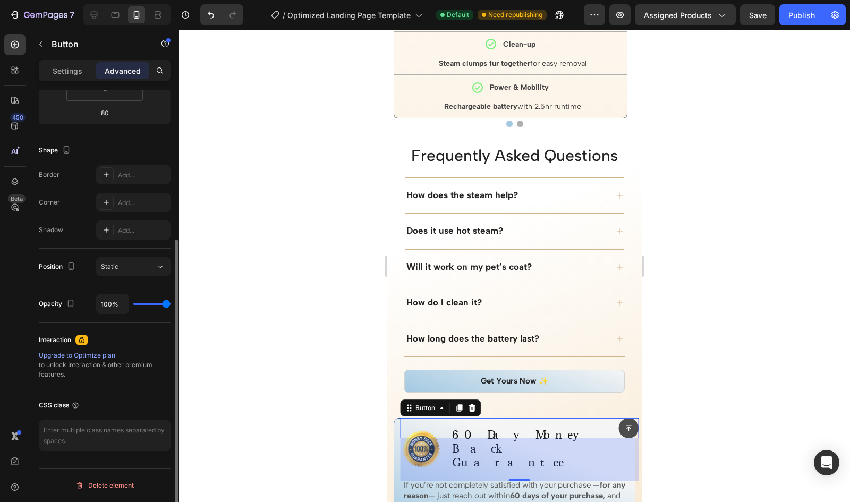
scroll to position [229, 0]
click at [109, 113] on input "80" at bounding box center [104, 114] width 21 height 16
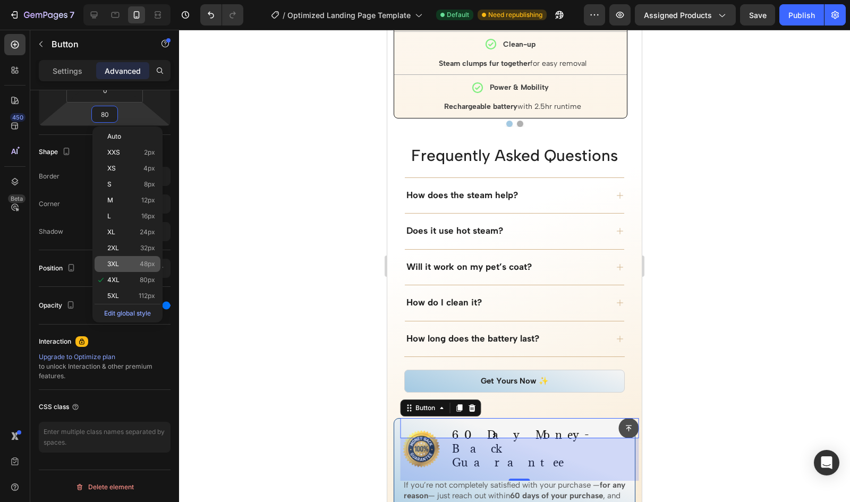
click at [128, 261] on p "3XL 48px" at bounding box center [131, 263] width 48 height 7
type input "48"
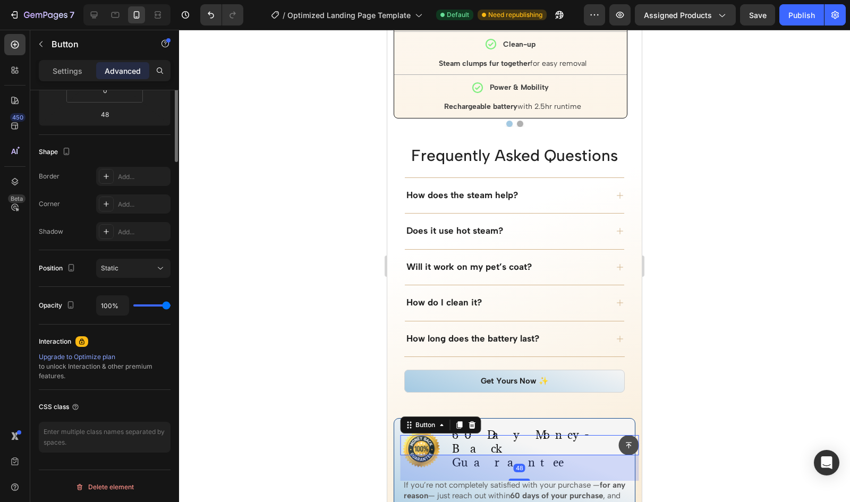
scroll to position [3, 0]
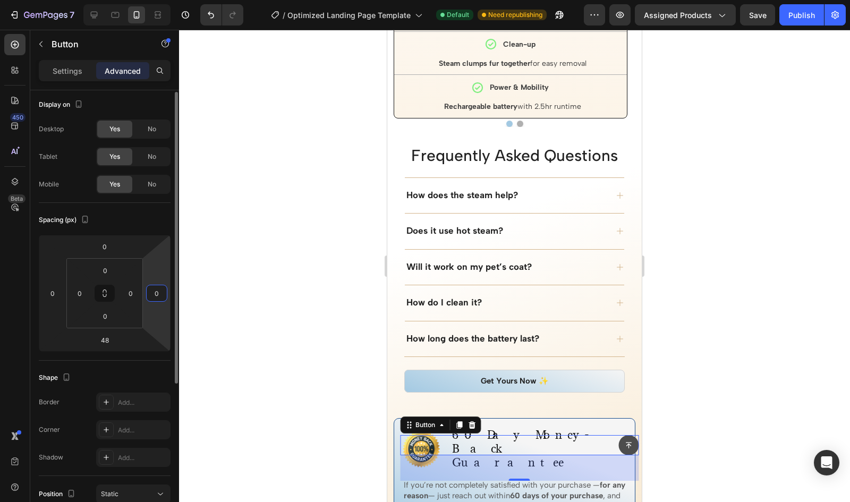
click at [160, 292] on input "0" at bounding box center [157, 293] width 16 height 16
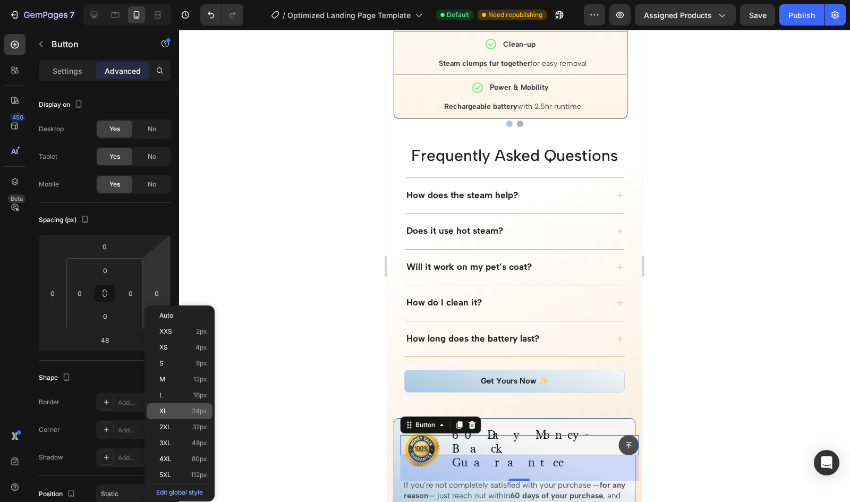
click at [196, 410] on span "24px" at bounding box center [199, 411] width 15 height 7
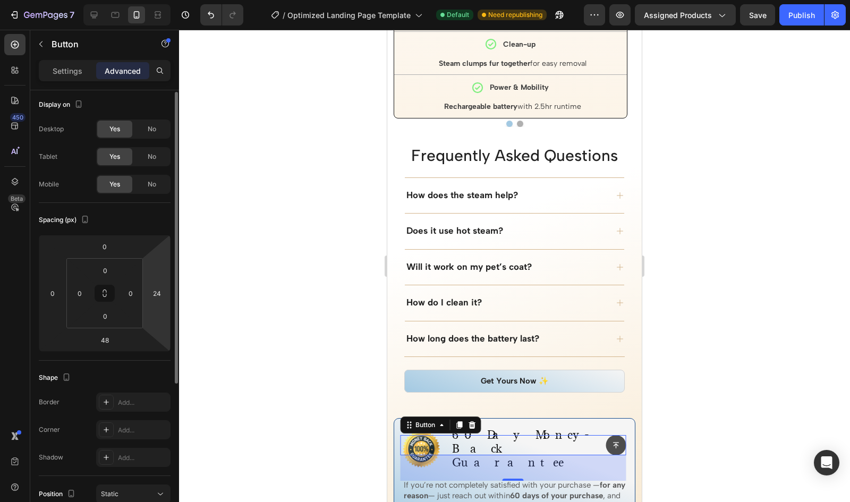
click at [156, 0] on html "7 / Optimized Landing Page Template Default Need republishing Preview Assigned …" at bounding box center [425, 0] width 850 height 0
click at [155, 290] on input "24" at bounding box center [157, 293] width 16 height 16
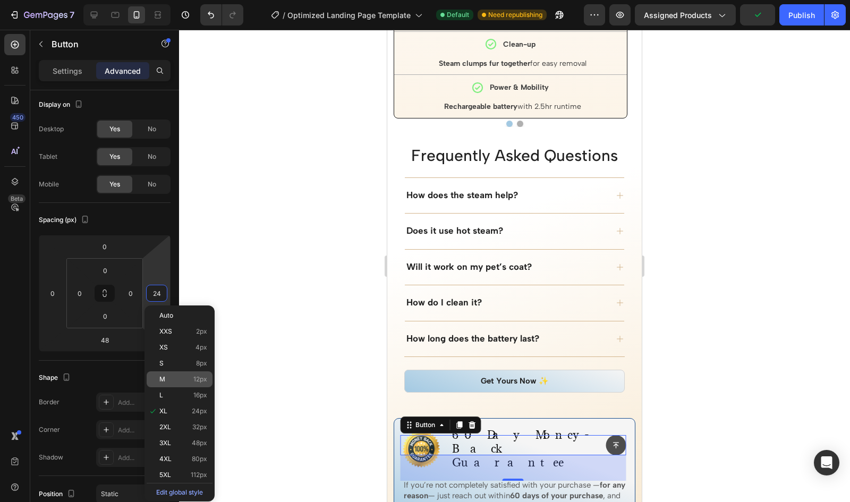
click at [179, 380] on p "M 12px" at bounding box center [183, 379] width 48 height 7
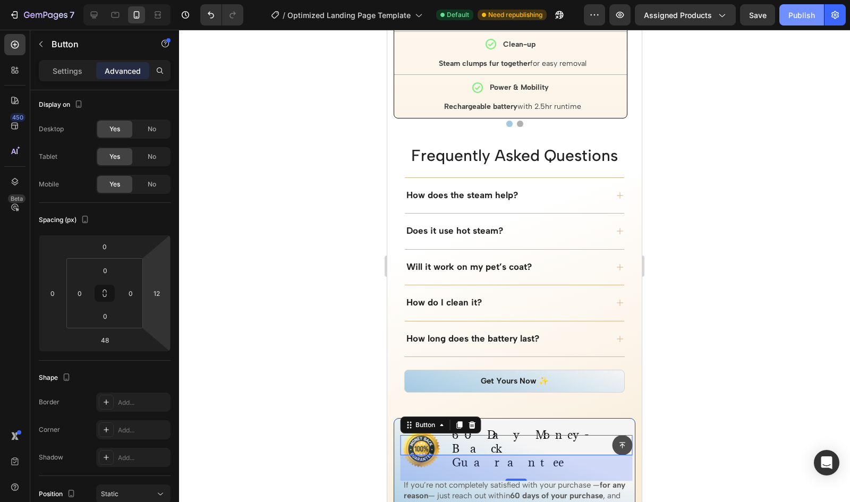
click at [805, 19] on div "Publish" at bounding box center [802, 15] width 27 height 11
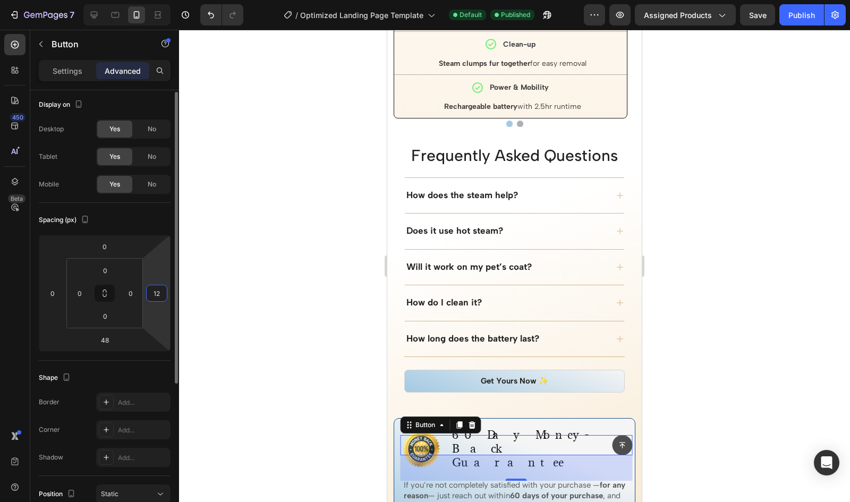
click at [150, 296] on input "12" at bounding box center [157, 293] width 16 height 16
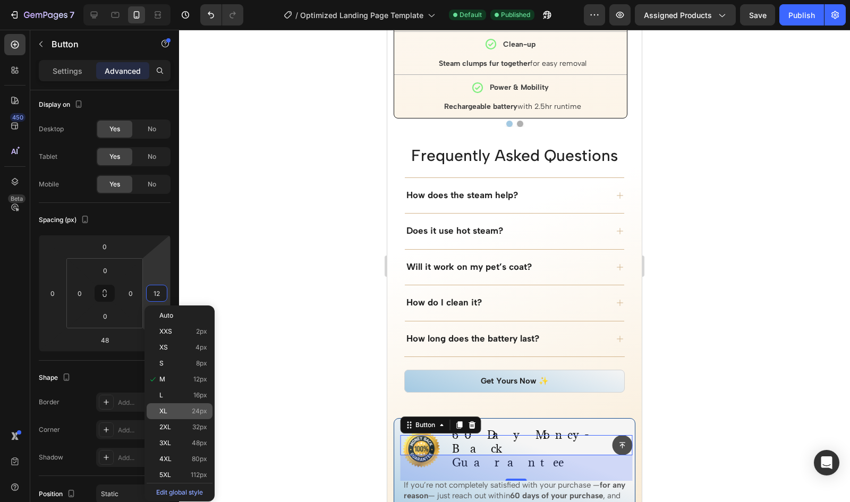
click at [187, 410] on p "XL 24px" at bounding box center [183, 411] width 48 height 7
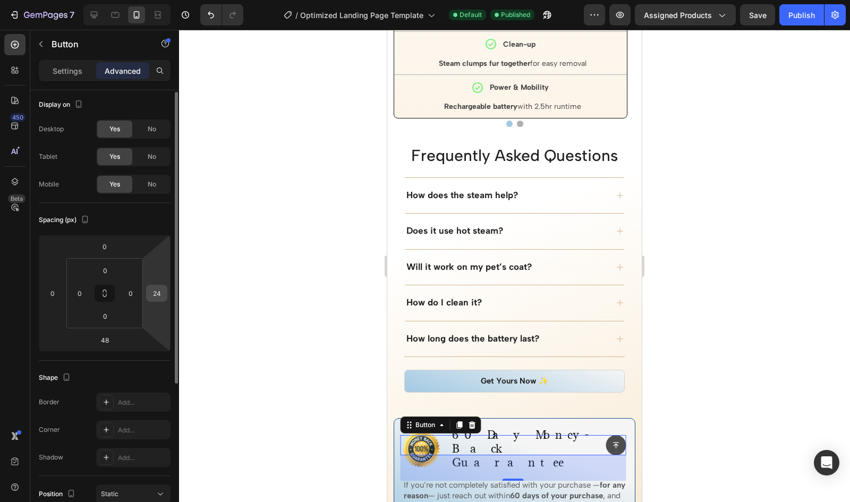
click at [162, 290] on input "24" at bounding box center [157, 293] width 16 height 16
click at [159, 293] on input "24" at bounding box center [157, 293] width 16 height 16
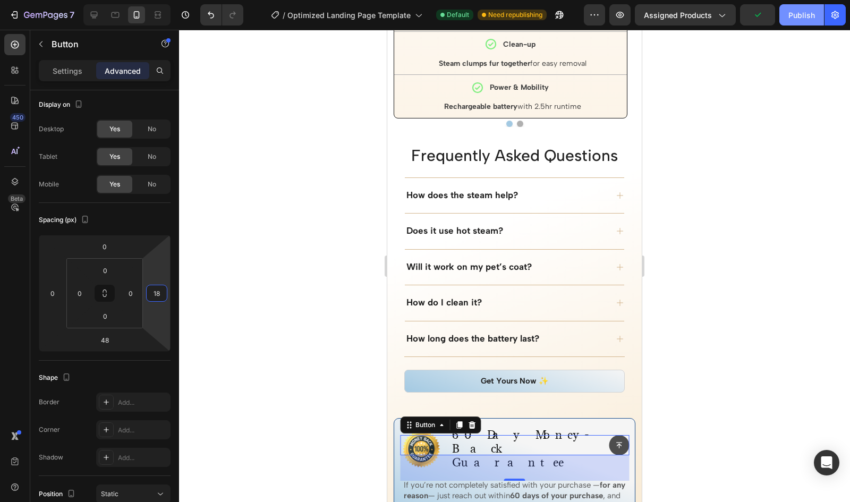
click at [803, 8] on button "Publish" at bounding box center [802, 14] width 45 height 21
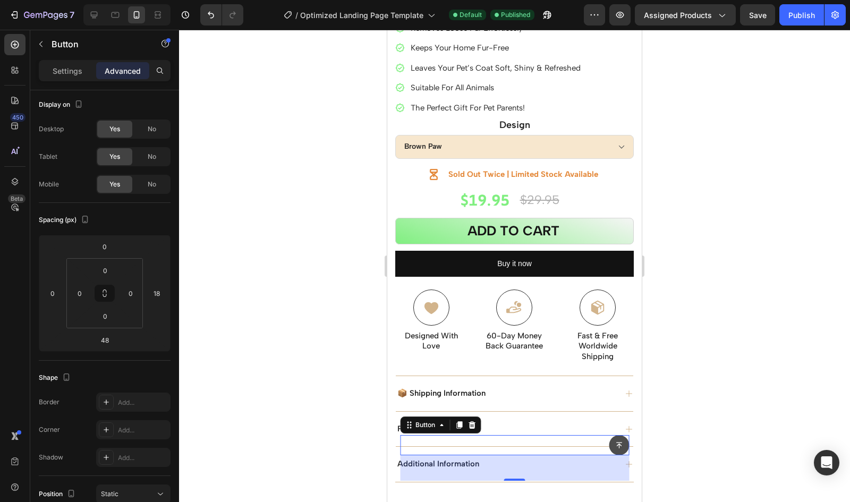
scroll to position [356, 0]
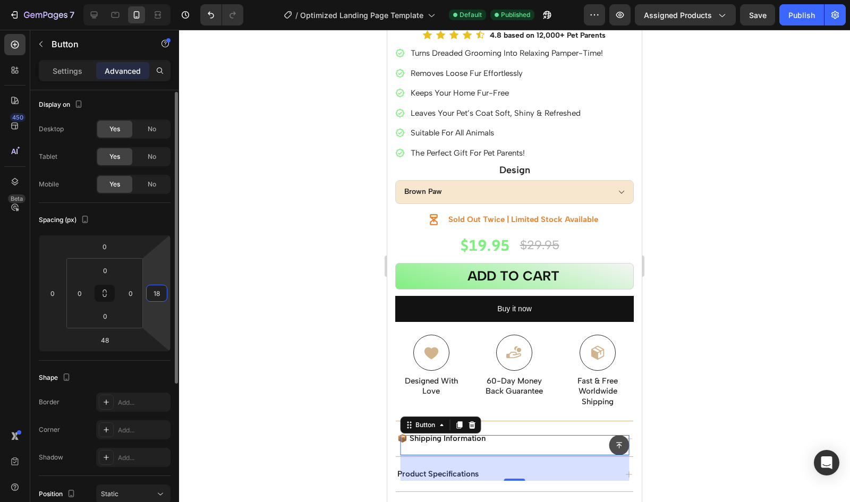
click at [157, 290] on input "18" at bounding box center [157, 293] width 16 height 16
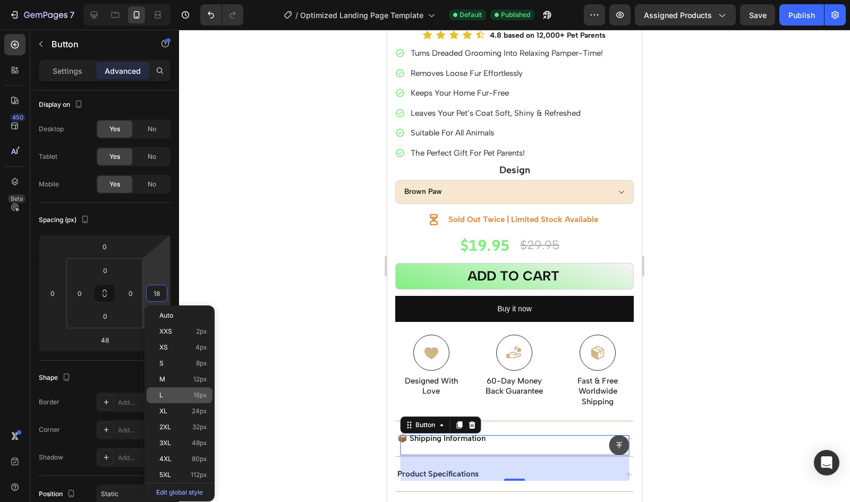
click at [168, 394] on p "L 16px" at bounding box center [183, 395] width 48 height 7
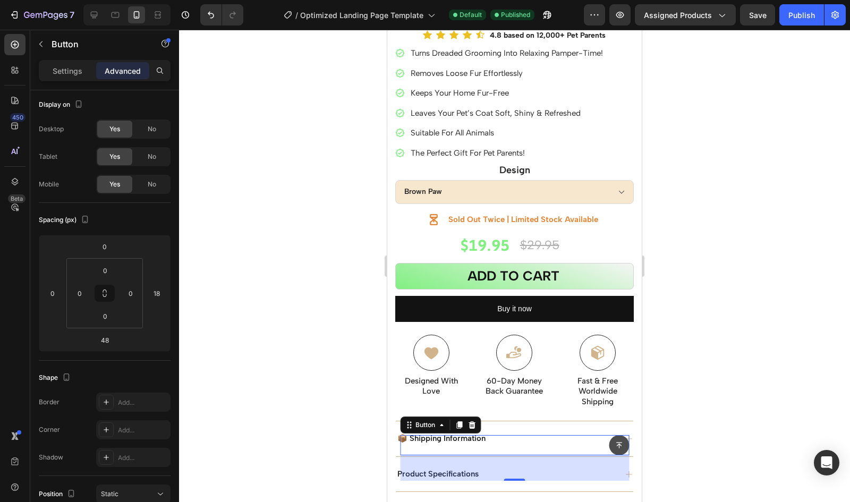
type input "16"
click at [296, 240] on div at bounding box center [514, 266] width 671 height 473
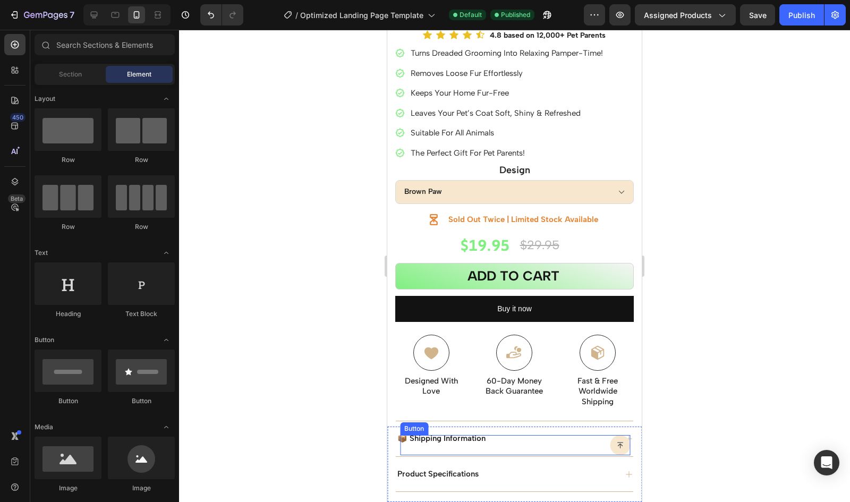
click at [610, 442] on button "Button" at bounding box center [620, 445] width 20 height 20
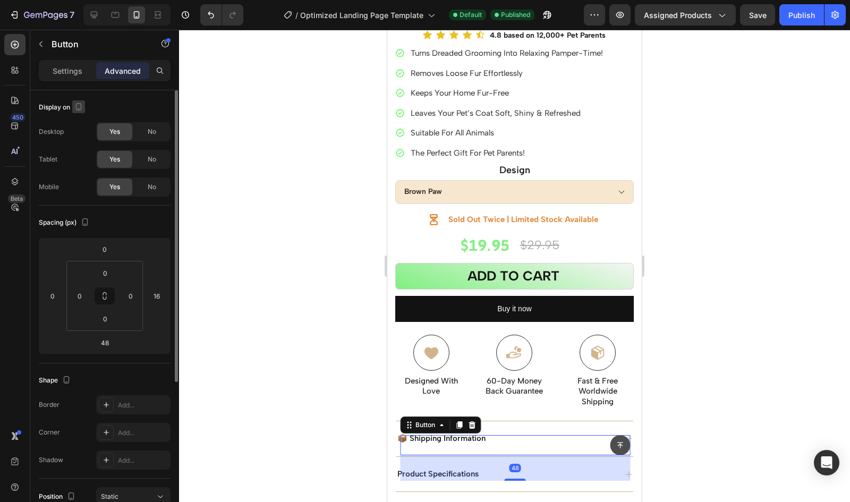
click at [75, 105] on icon "button" at bounding box center [78, 107] width 11 height 11
click at [82, 124] on icon "button" at bounding box center [80, 124] width 11 height 11
type input "0"
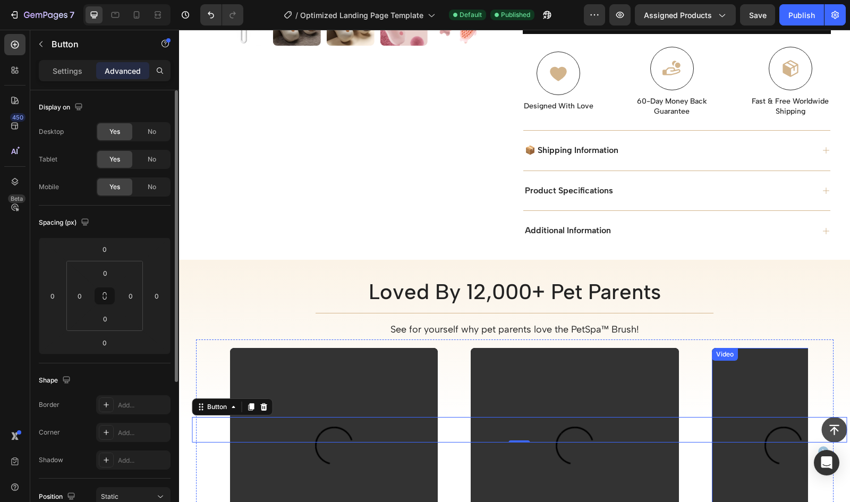
scroll to position [742, 0]
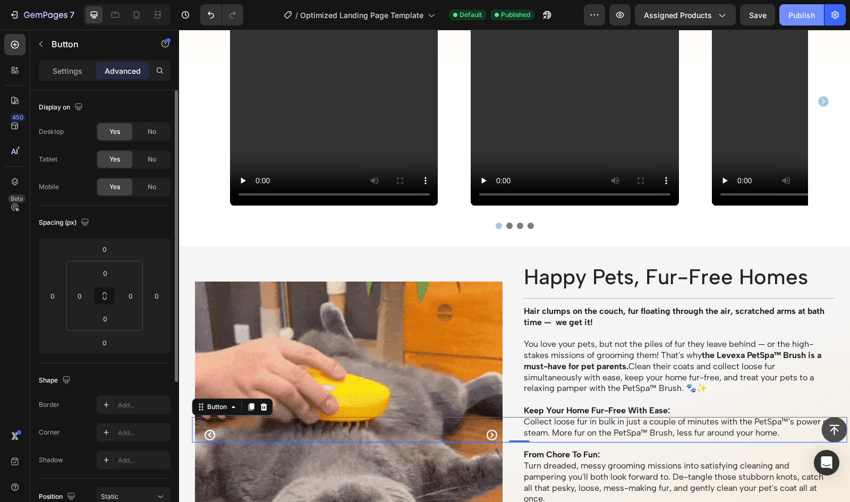
click at [799, 12] on div "Publish" at bounding box center [802, 15] width 27 height 11
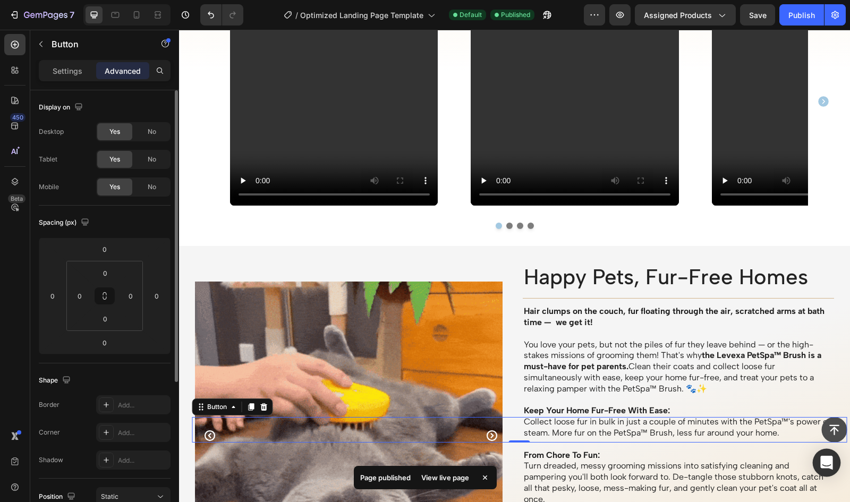
click at [825, 463] on icon "Open Intercom Messenger" at bounding box center [827, 463] width 12 height 14
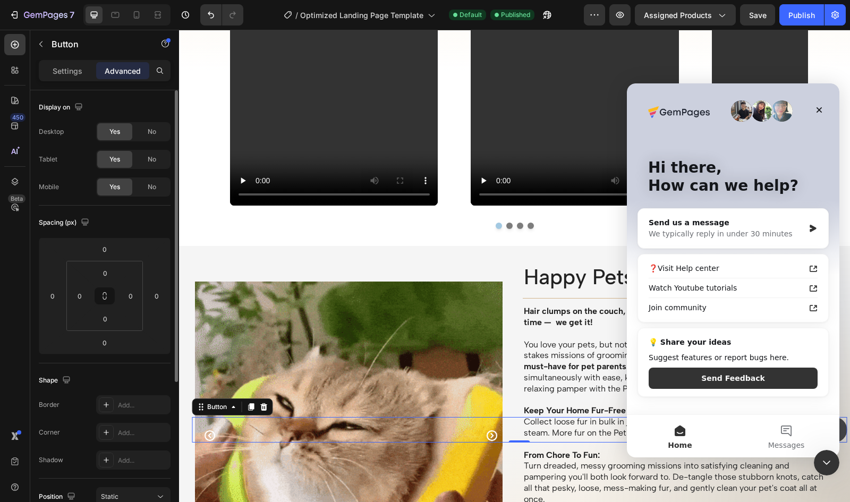
scroll to position [0, 0]
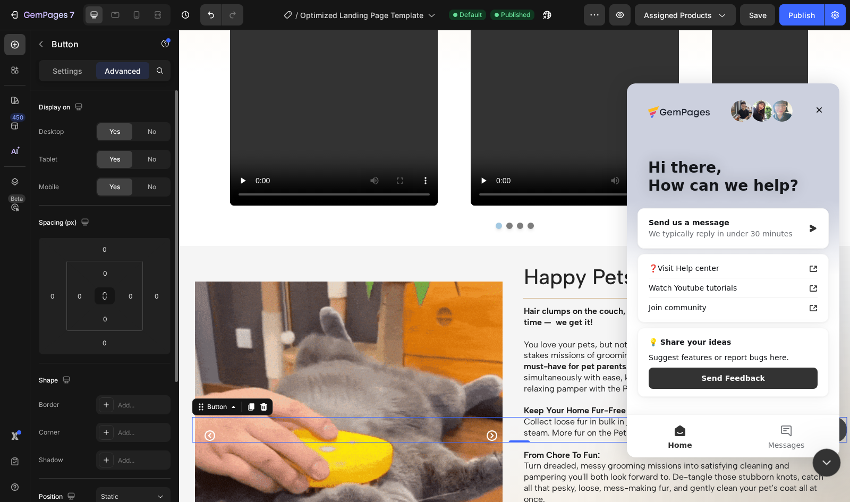
click at [824, 459] on icon "Close Intercom Messenger" at bounding box center [825, 461] width 13 height 13
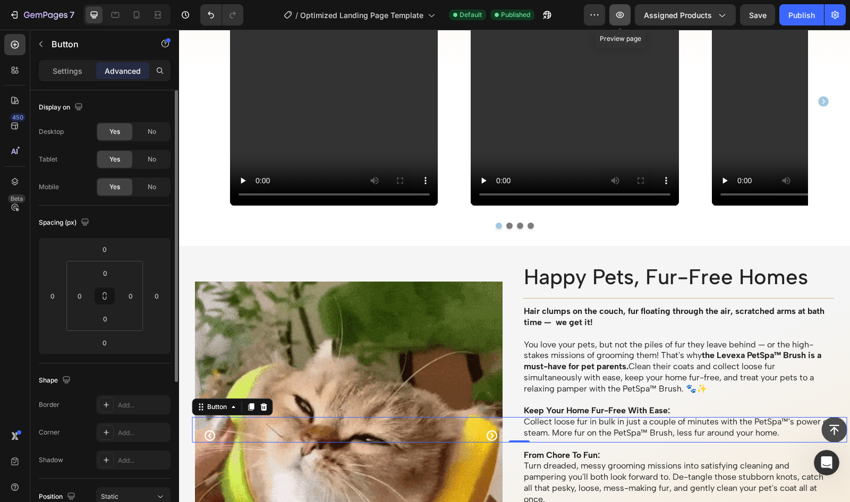
click at [619, 14] on icon "button" at bounding box center [621, 15] width 8 height 6
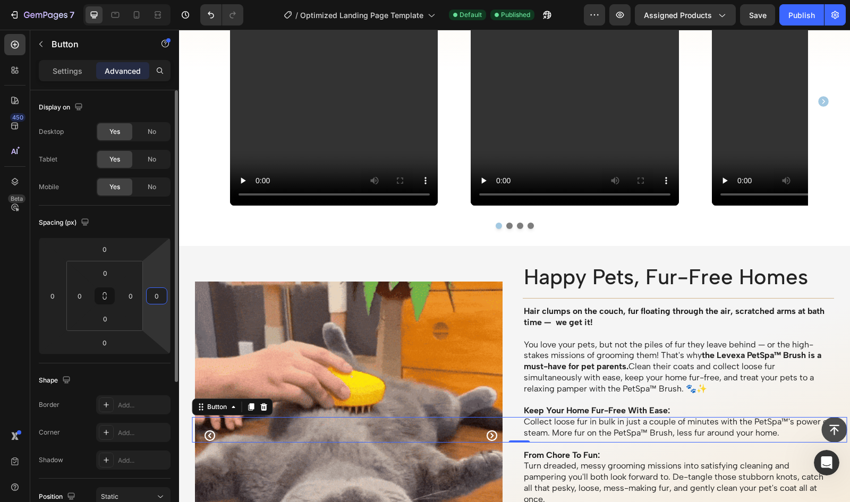
click at [154, 298] on input "0" at bounding box center [157, 296] width 16 height 16
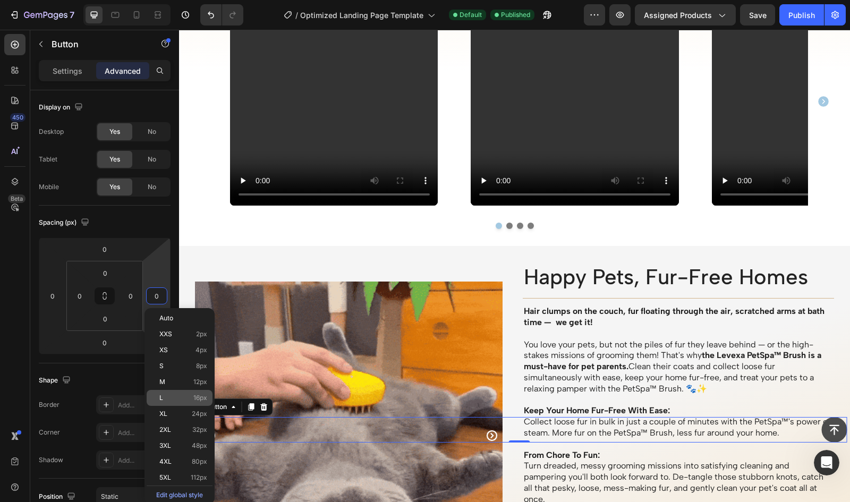
click at [186, 398] on p "L 16px" at bounding box center [183, 397] width 48 height 7
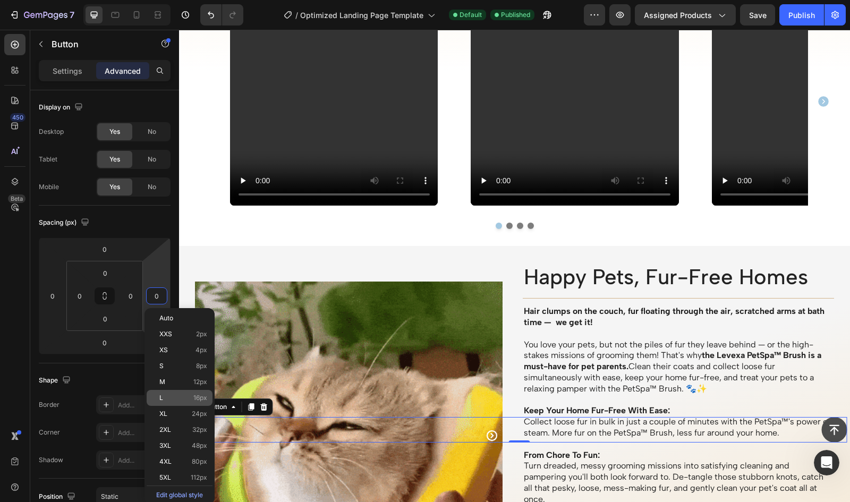
type input "16"
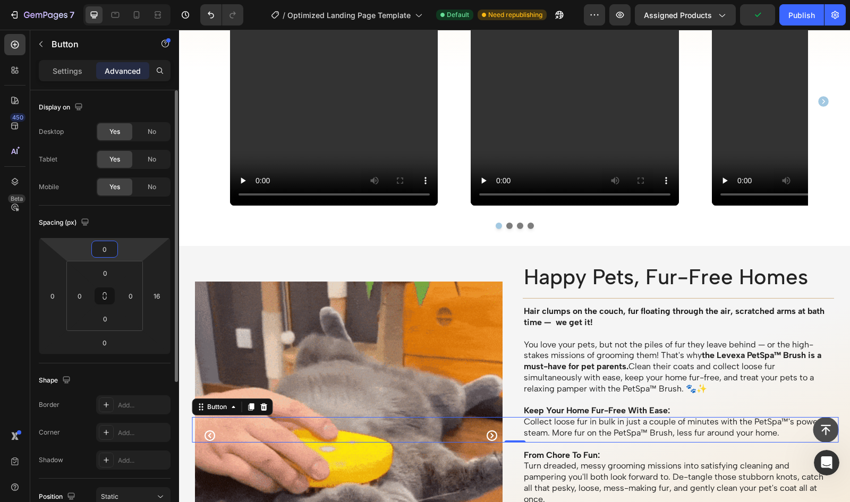
click at [103, 250] on input "0" at bounding box center [104, 249] width 21 height 16
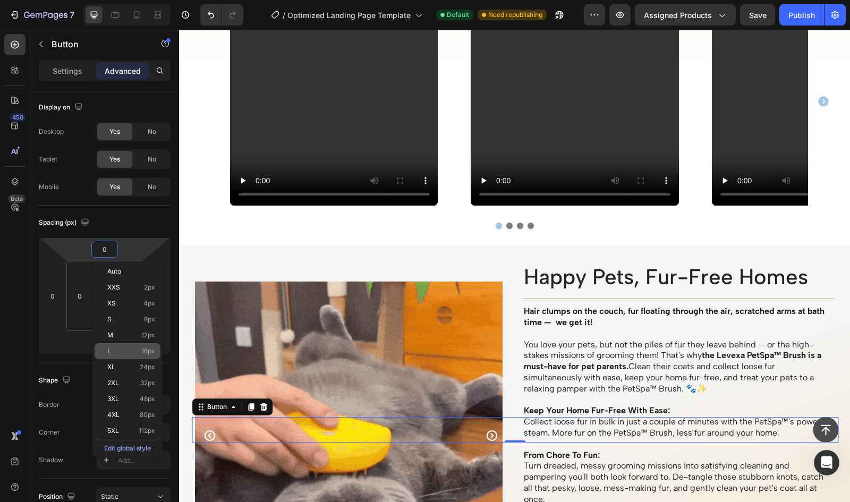
click at [120, 349] on p "L 16px" at bounding box center [131, 351] width 48 height 7
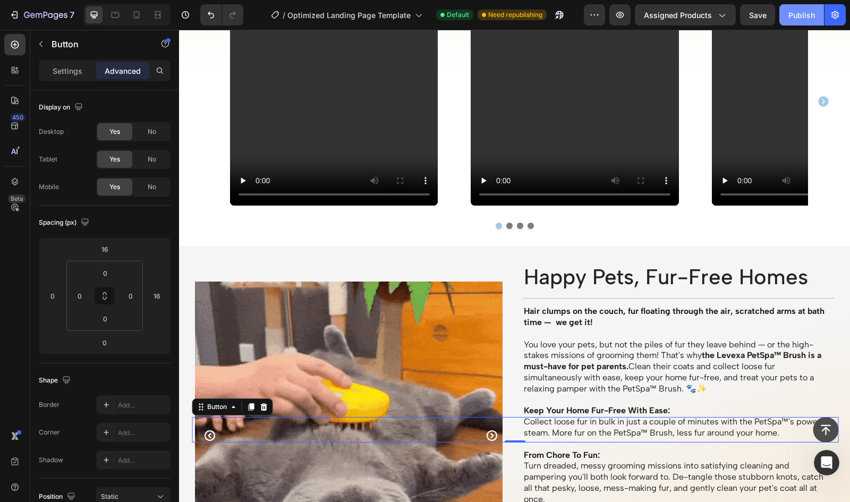
click at [800, 12] on div "Publish" at bounding box center [802, 15] width 27 height 11
click at [821, 430] on icon "Button" at bounding box center [826, 430] width 10 height 11
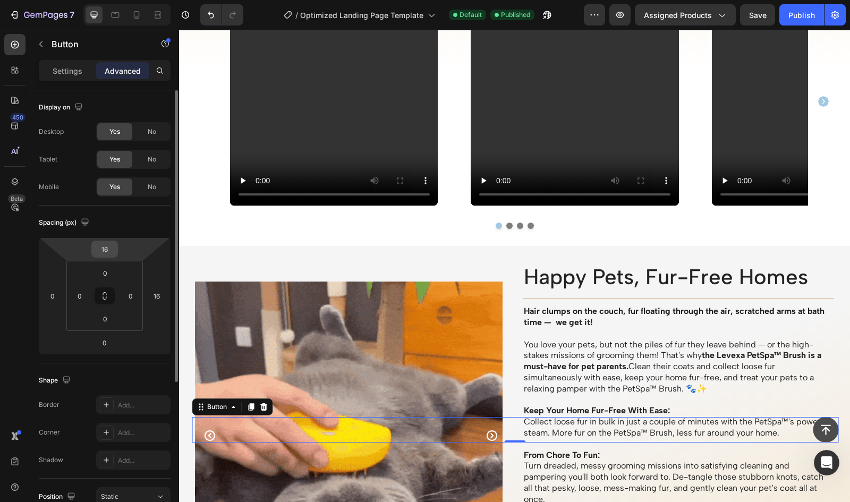
click at [105, 252] on input "16" at bounding box center [104, 249] width 21 height 16
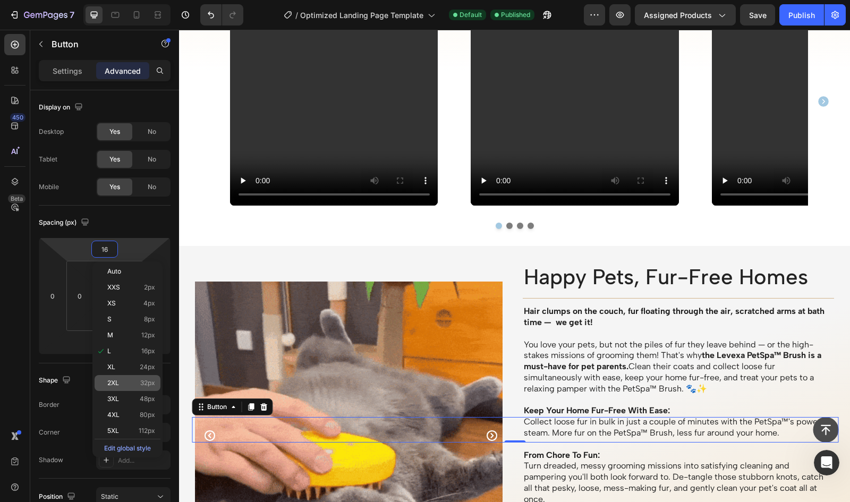
click at [140, 385] on span "32px" at bounding box center [147, 383] width 15 height 7
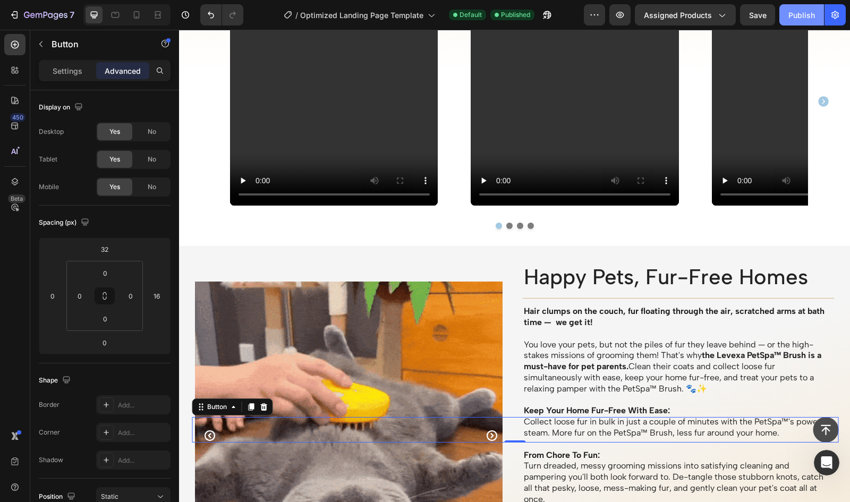
click at [793, 14] on div "Publish" at bounding box center [802, 15] width 27 height 11
click at [118, 16] on icon at bounding box center [116, 15] width 8 height 6
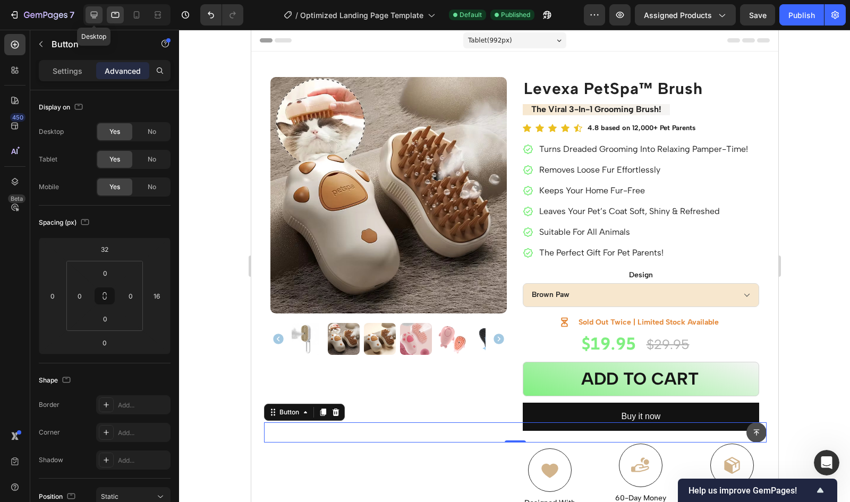
click at [97, 12] on icon at bounding box center [94, 15] width 7 height 7
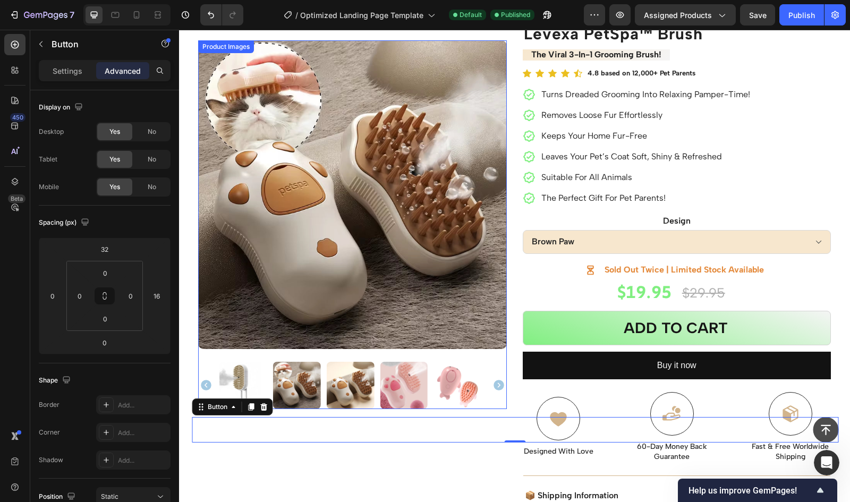
scroll to position [350, 0]
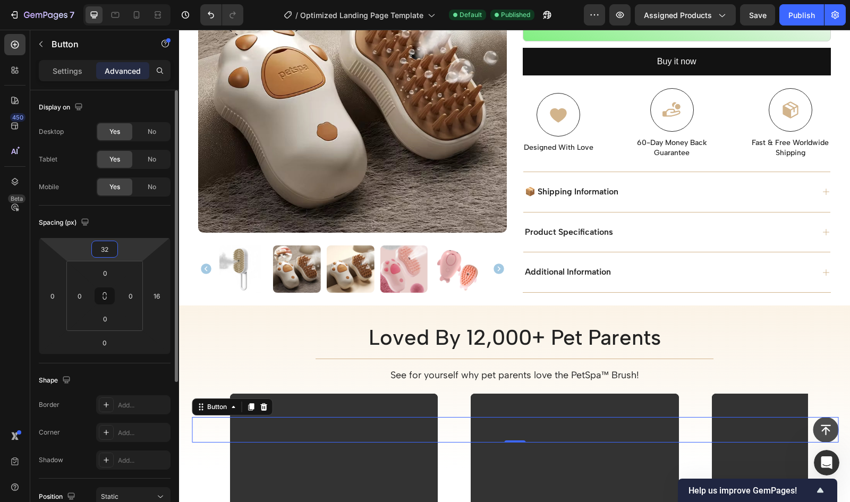
click at [114, 249] on input "32" at bounding box center [104, 249] width 21 height 16
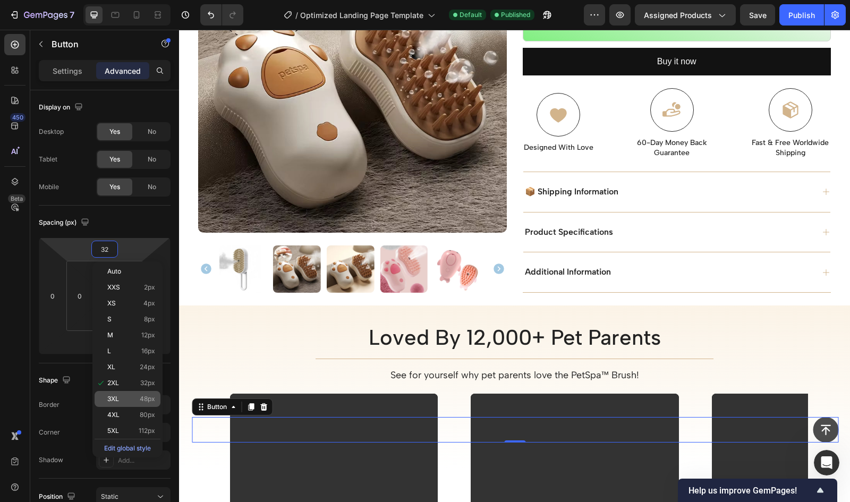
click at [119, 397] on span "3XL" at bounding box center [113, 398] width 12 height 7
type input "48"
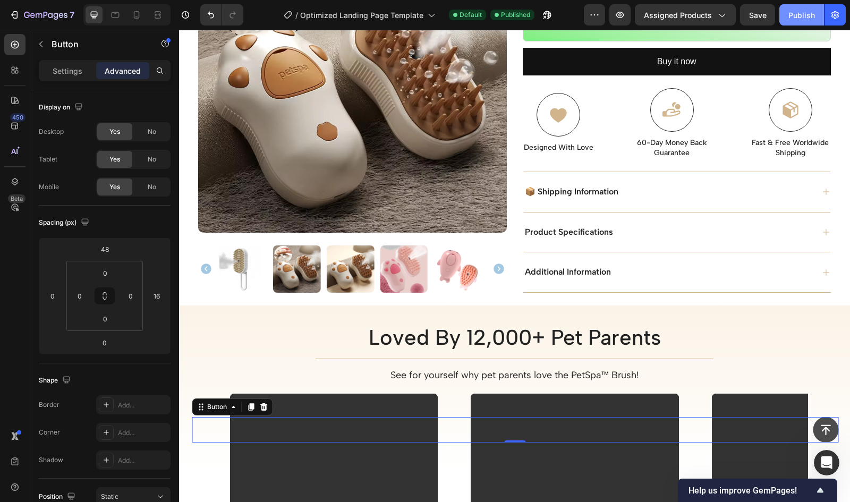
click at [797, 13] on div "Publish" at bounding box center [802, 15] width 27 height 11
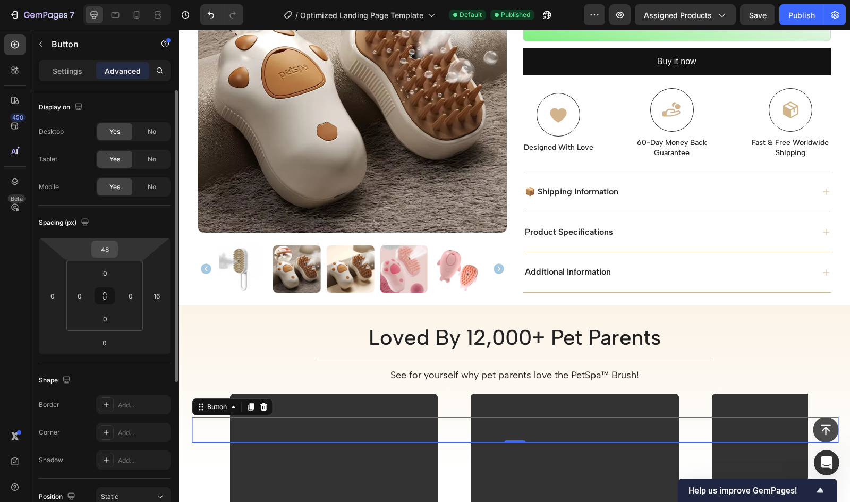
click at [102, 245] on input "48" at bounding box center [104, 249] width 21 height 16
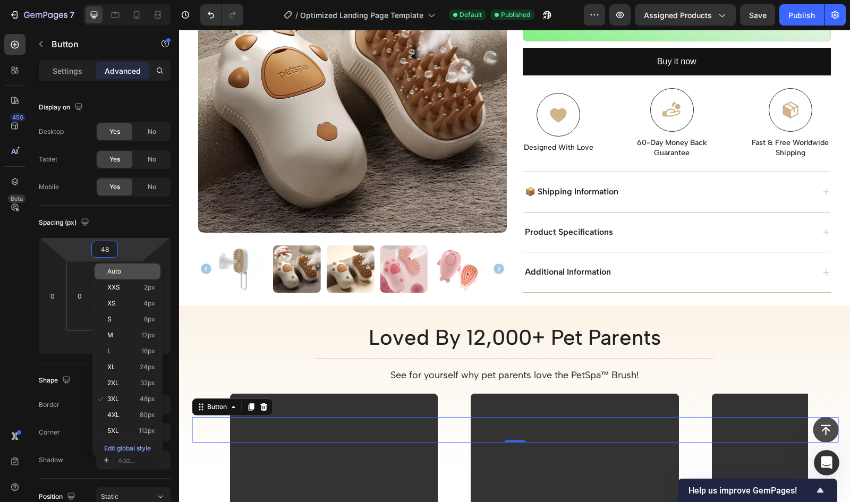
click at [121, 274] on span "Auto" at bounding box center [114, 271] width 14 height 7
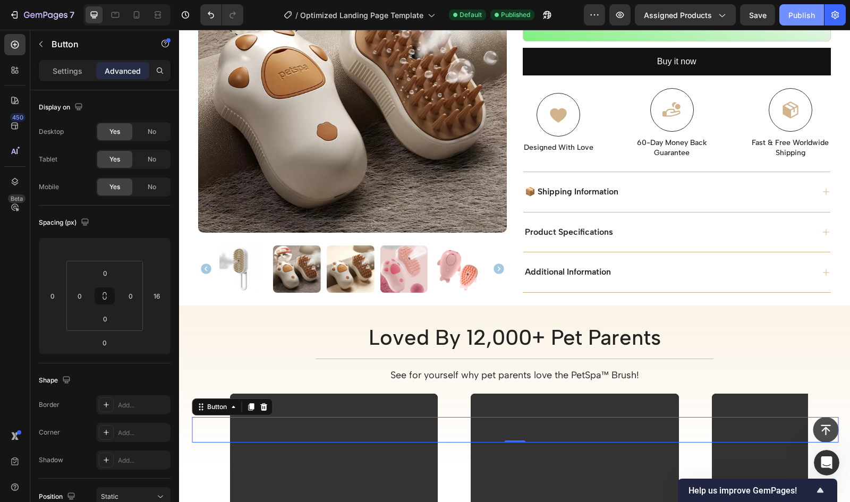
click at [795, 17] on div "Publish" at bounding box center [802, 15] width 27 height 11
